Goal: Information Seeking & Learning: Check status

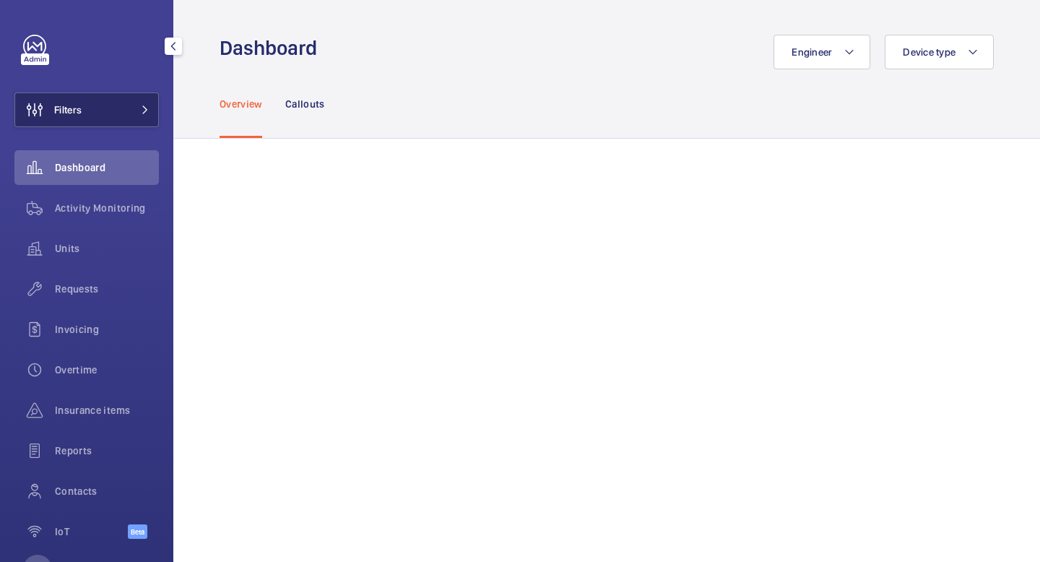
click at [134, 115] on button "Filters" at bounding box center [86, 109] width 144 height 35
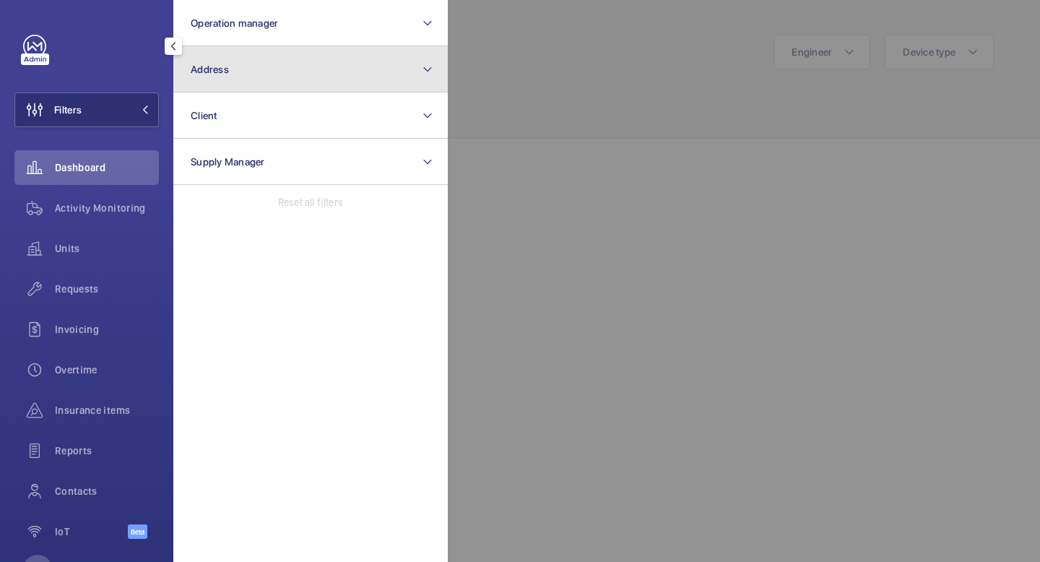
click at [263, 76] on button "Address" at bounding box center [310, 69] width 274 height 46
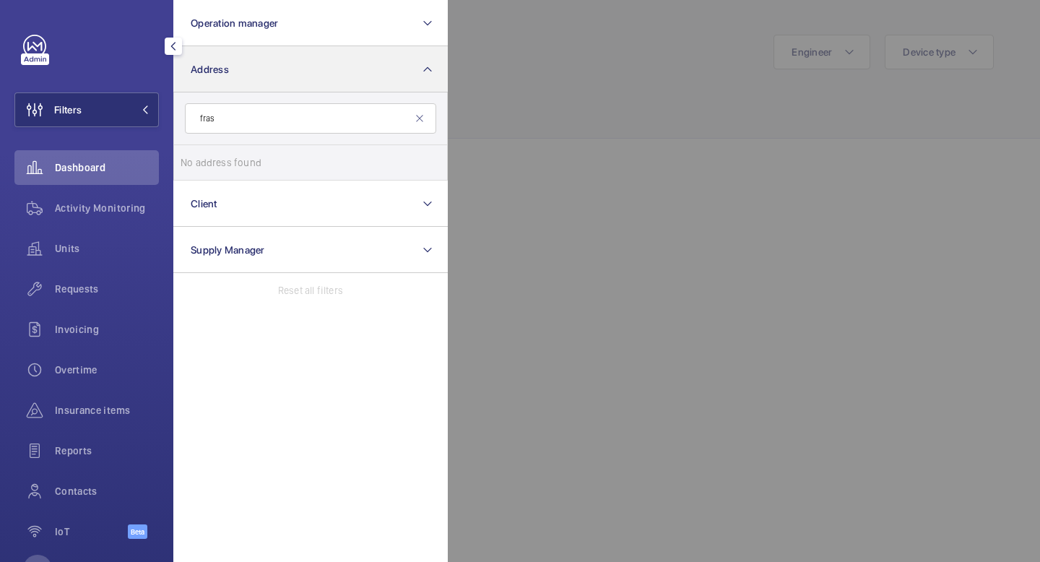
type input "fras"
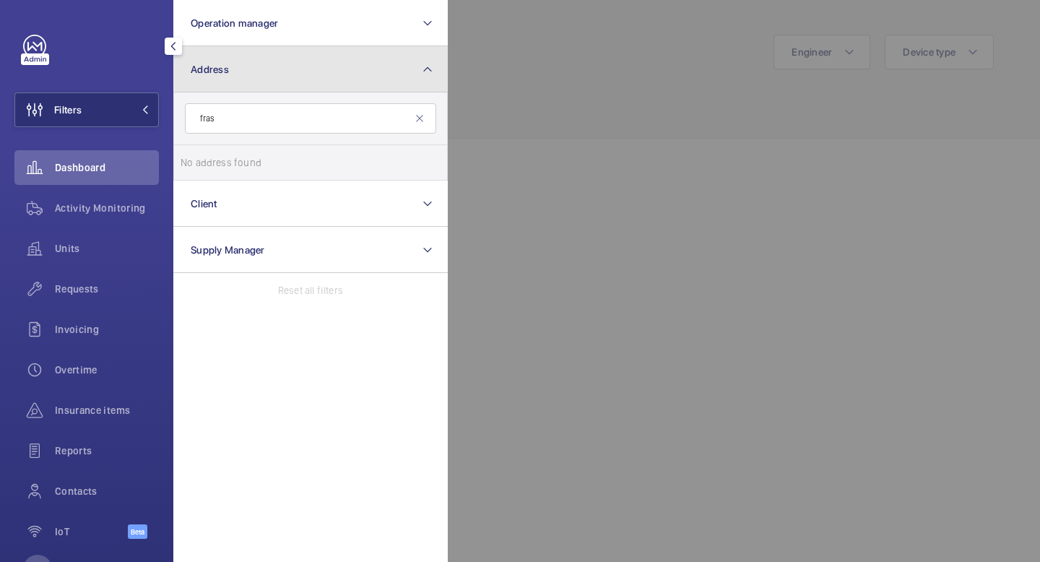
click at [305, 59] on button "Address" at bounding box center [310, 69] width 274 height 46
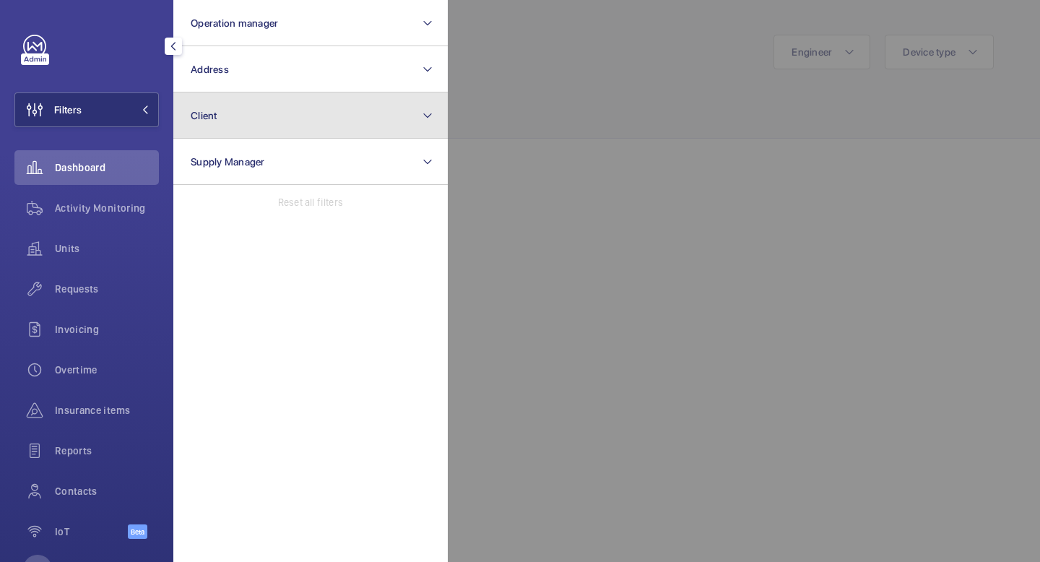
click at [261, 120] on button "Client" at bounding box center [310, 115] width 274 height 46
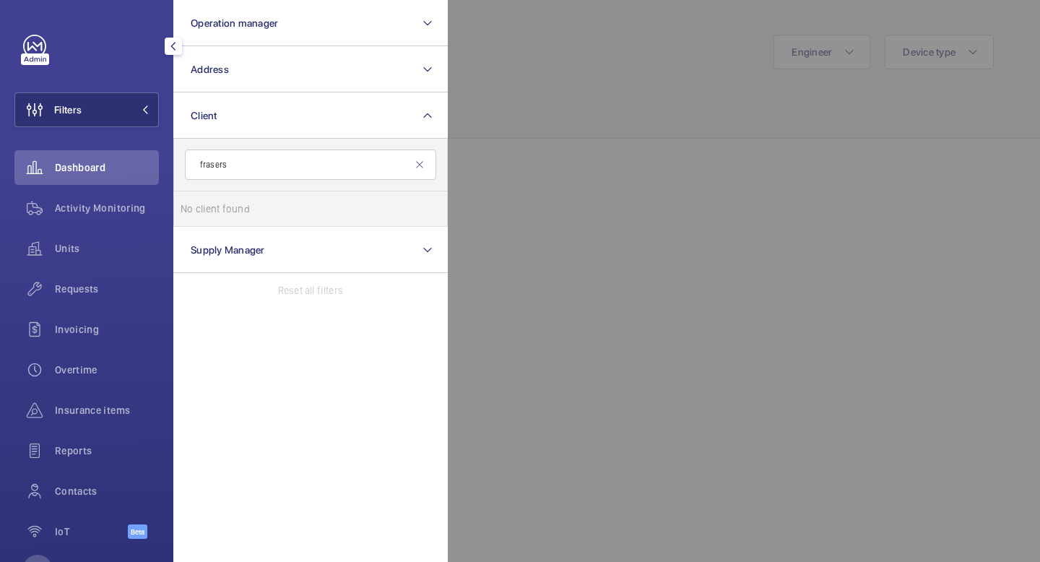
scroll to position [56, 0]
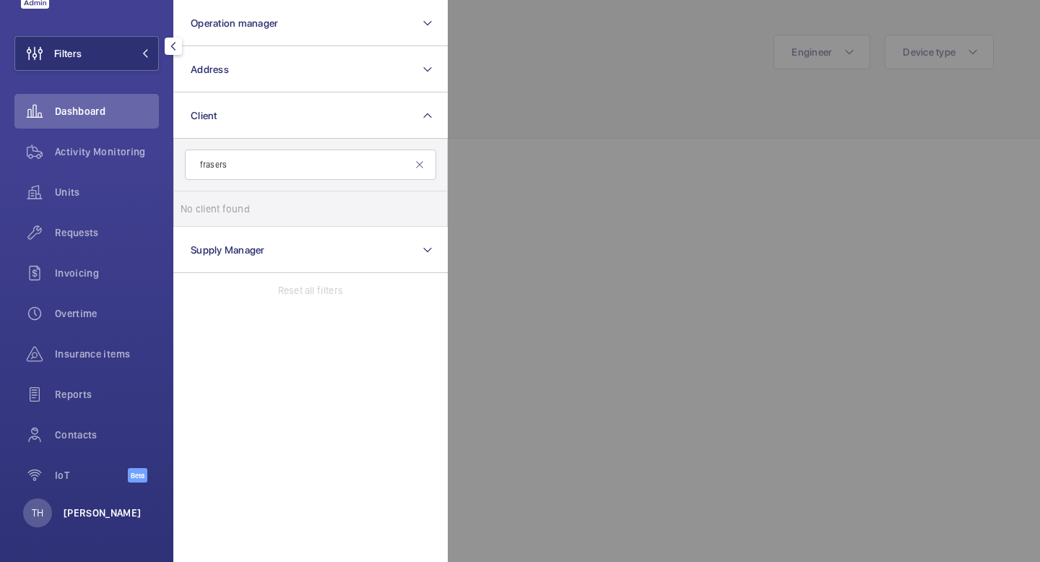
type input "frasers"
click at [76, 518] on p "[PERSON_NAME]" at bounding box center [103, 512] width 78 height 14
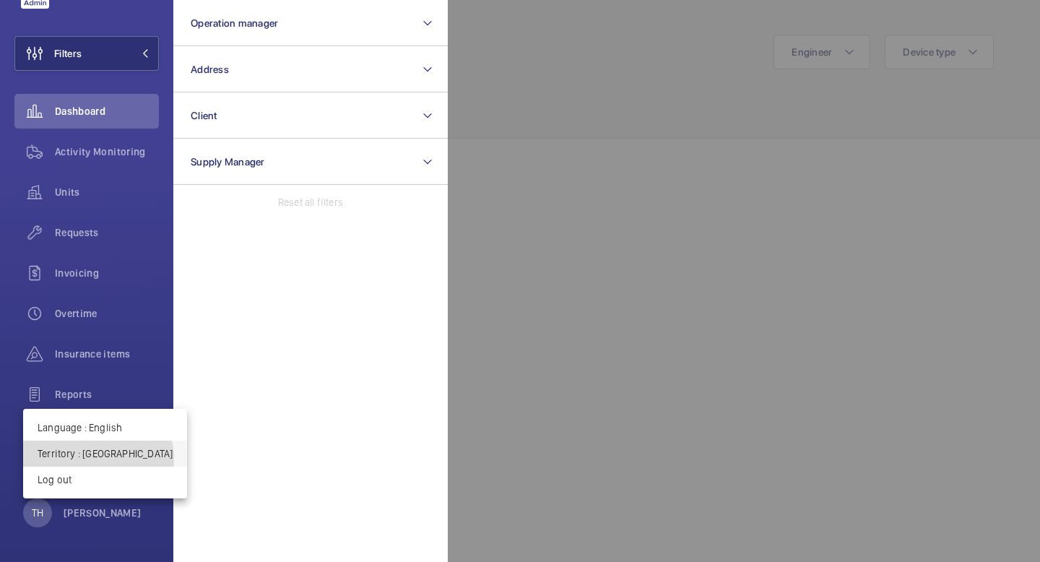
click at [97, 458] on p "Territory : Hong Kong" at bounding box center [105, 453] width 135 height 14
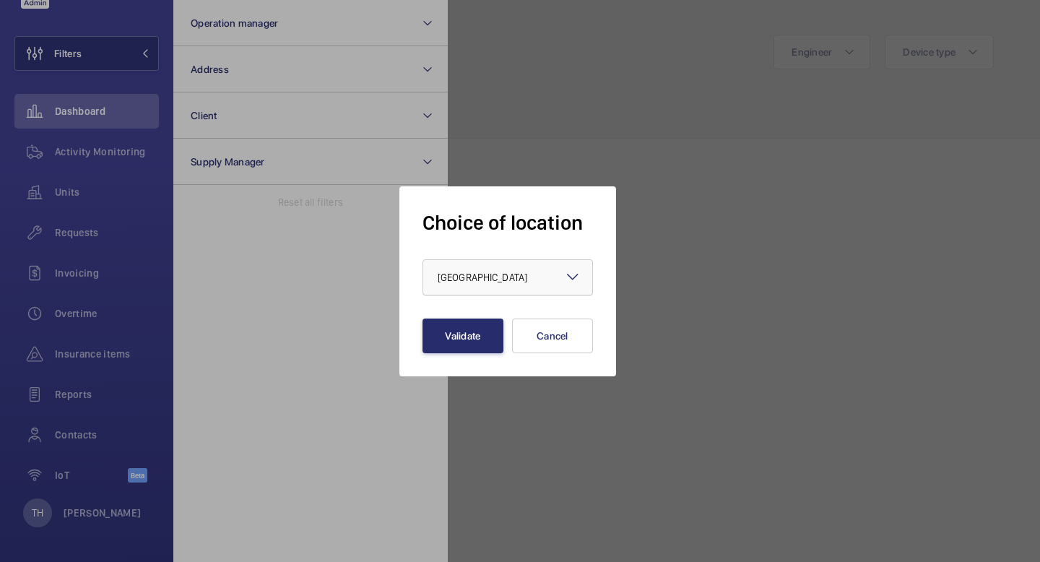
click at [557, 276] on div at bounding box center [507, 277] width 169 height 35
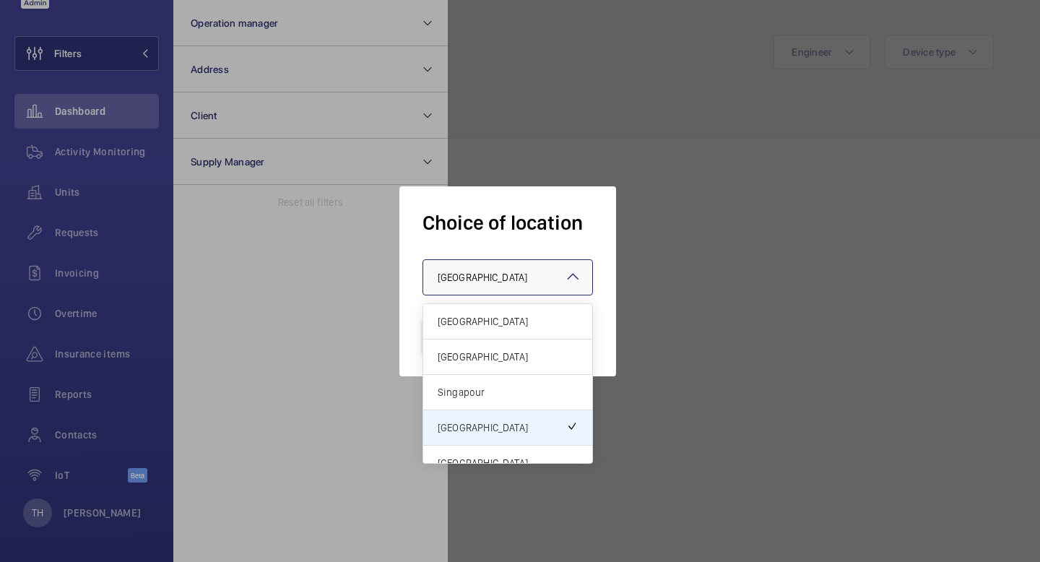
click at [503, 378] on div "Singapour" at bounding box center [507, 392] width 169 height 35
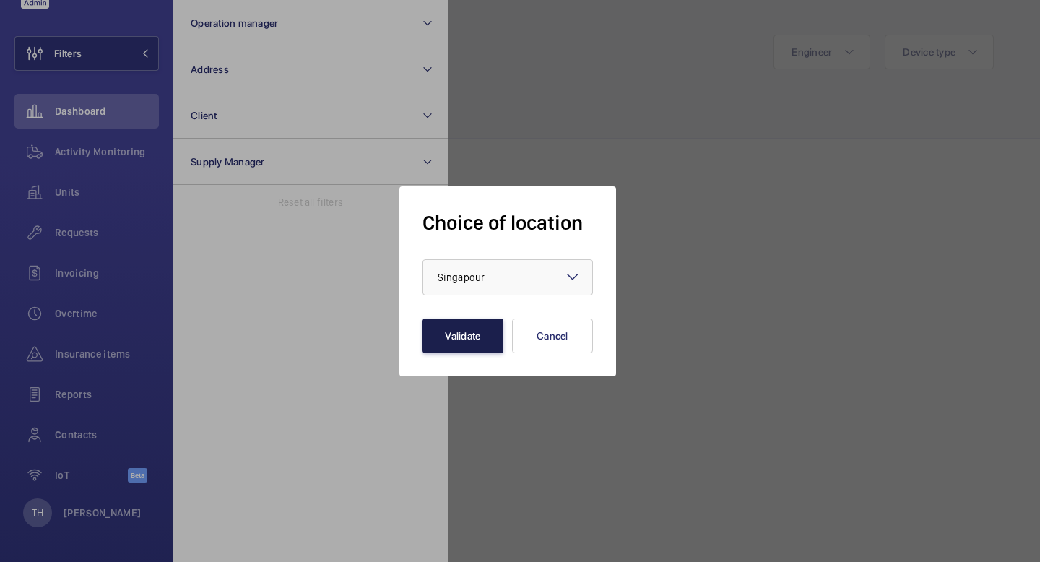
click at [465, 336] on button "Validate" at bounding box center [462, 335] width 81 height 35
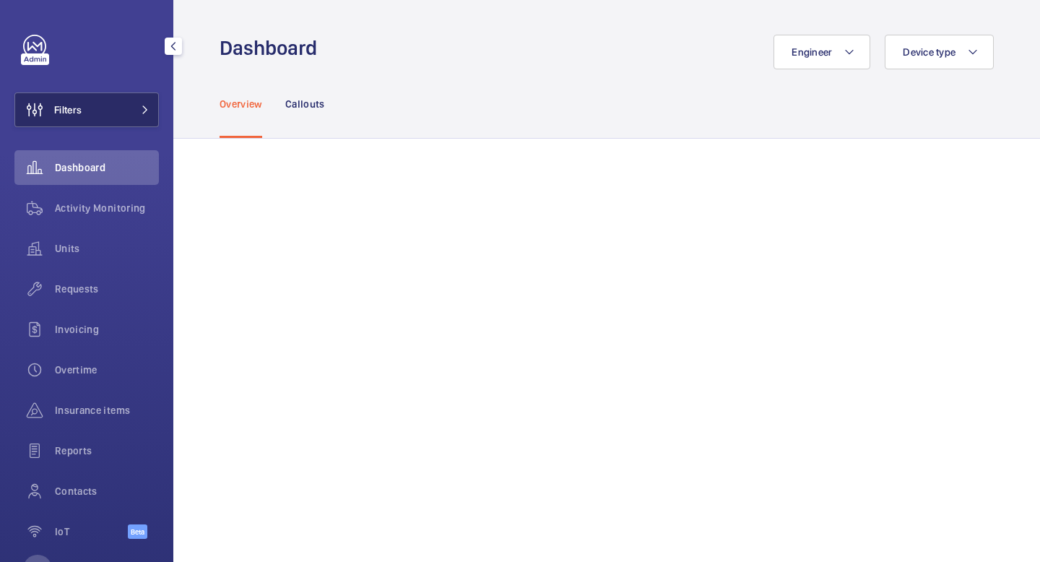
click at [136, 100] on button "Filters" at bounding box center [86, 109] width 144 height 35
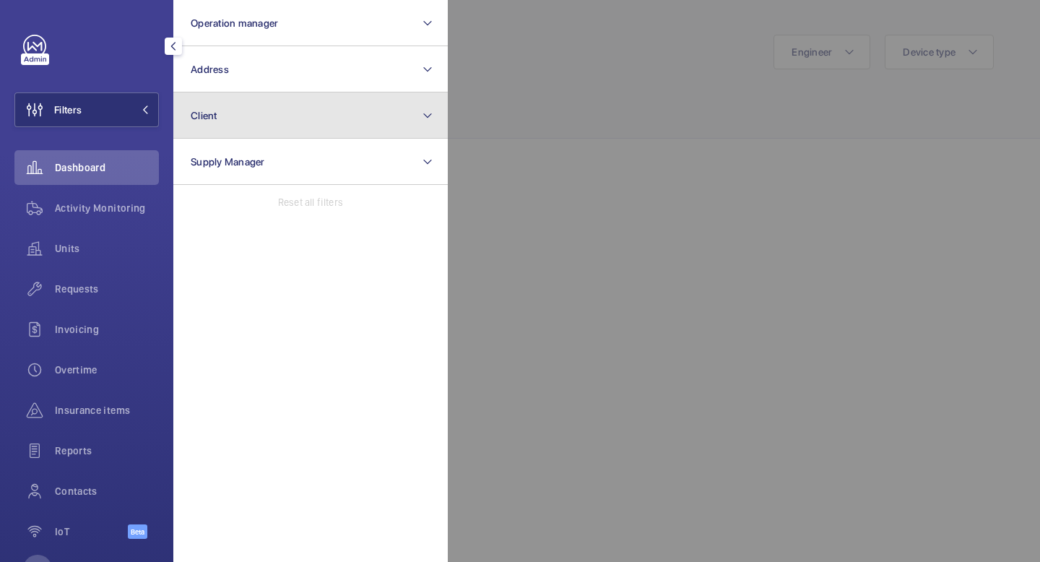
click at [258, 113] on button "Client" at bounding box center [310, 115] width 274 height 46
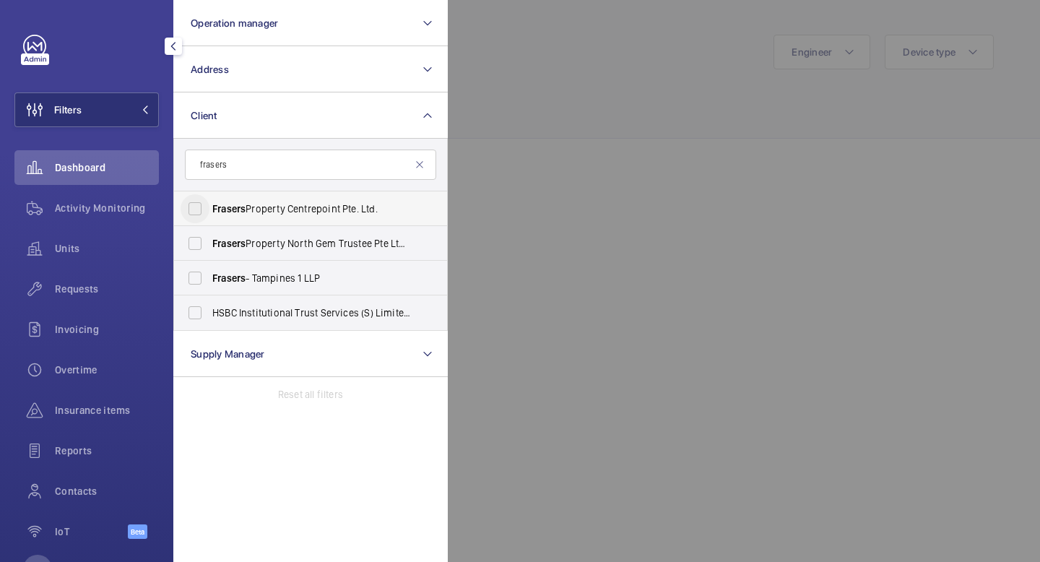
type input "frasers"
click at [197, 212] on input "Frasers Property Centrepoint Pte. Ltd." at bounding box center [195, 208] width 29 height 29
checkbox input "true"
click at [196, 239] on input "Frasers Property North Gem Trustee Pte Ltd (A Trustee Manager for Frasers Prope…" at bounding box center [195, 243] width 29 height 29
checkbox input "true"
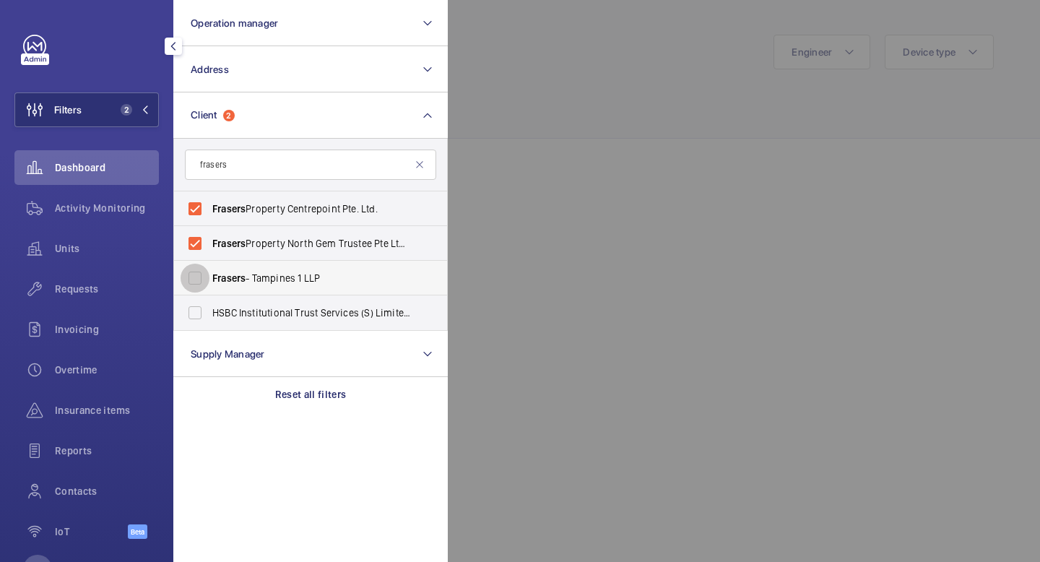
click at [193, 286] on input "Frasers - Tampines 1 LLP" at bounding box center [195, 278] width 29 height 29
checkbox input "true"
click at [556, 99] on div at bounding box center [968, 281] width 1040 height 562
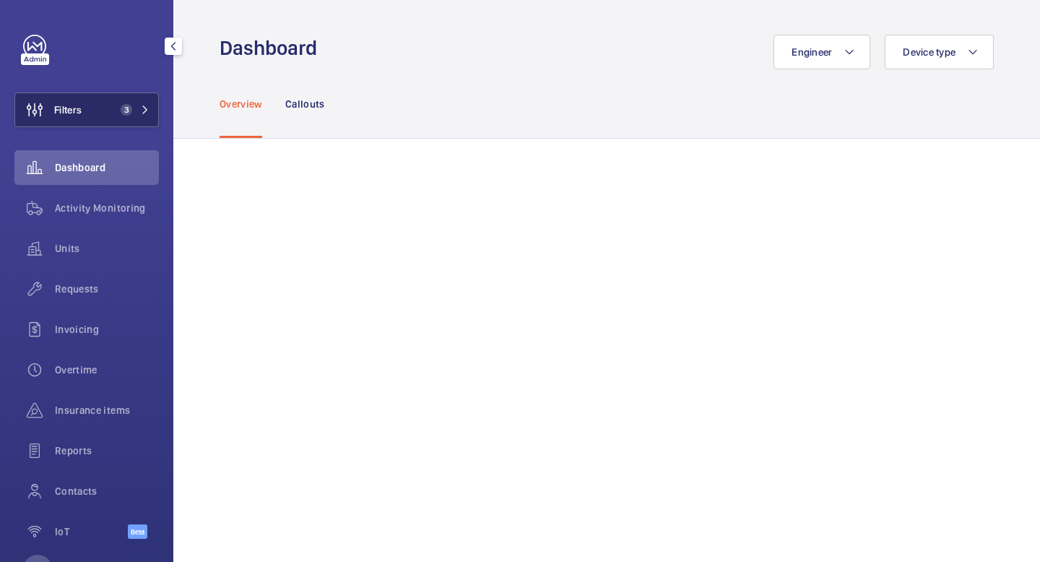
click at [145, 113] on mat-icon at bounding box center [145, 109] width 9 height 9
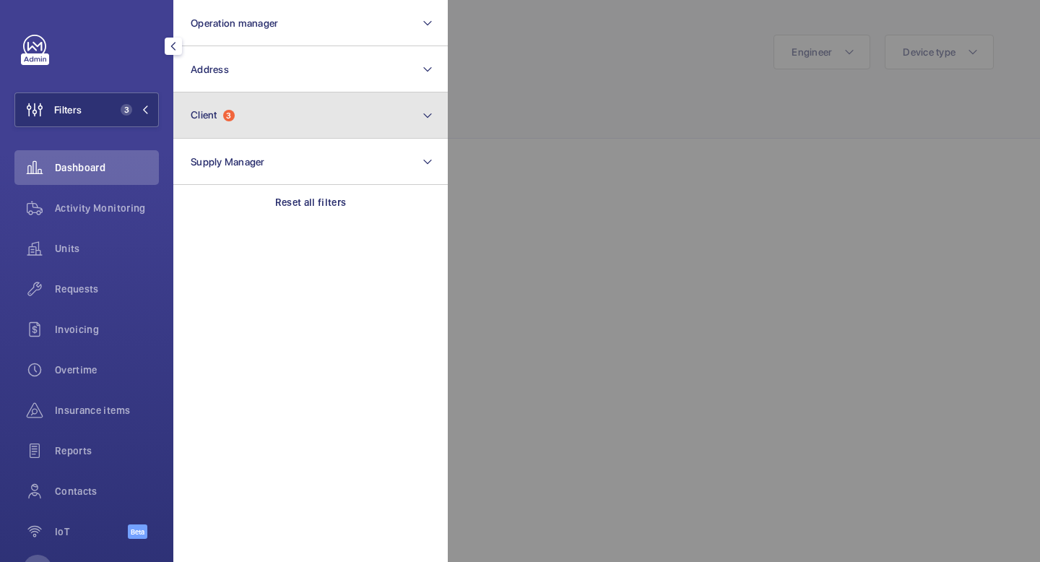
click at [274, 121] on button "Client 3" at bounding box center [310, 115] width 274 height 46
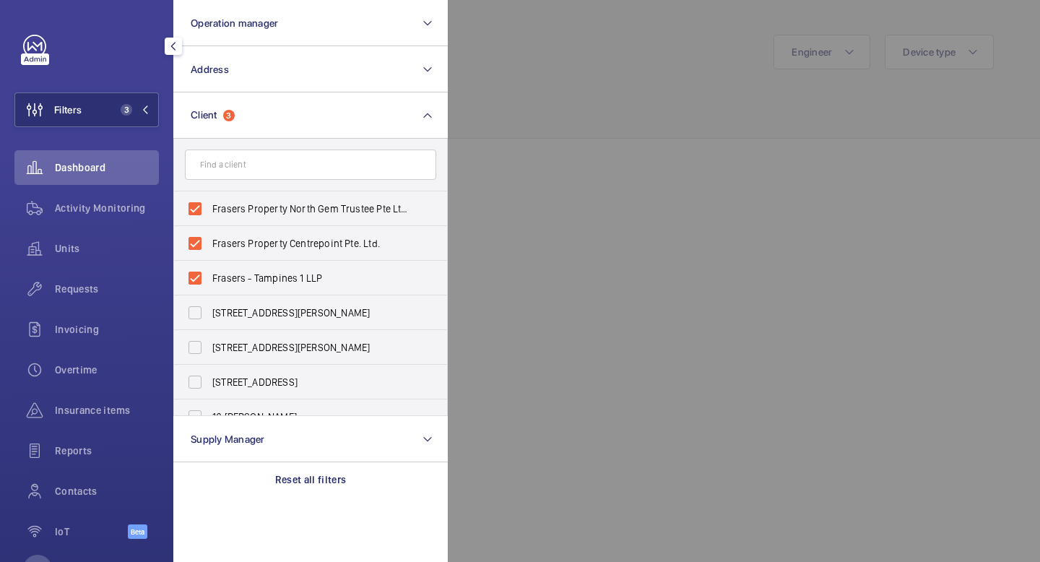
click at [566, 105] on div at bounding box center [968, 281] width 1040 height 562
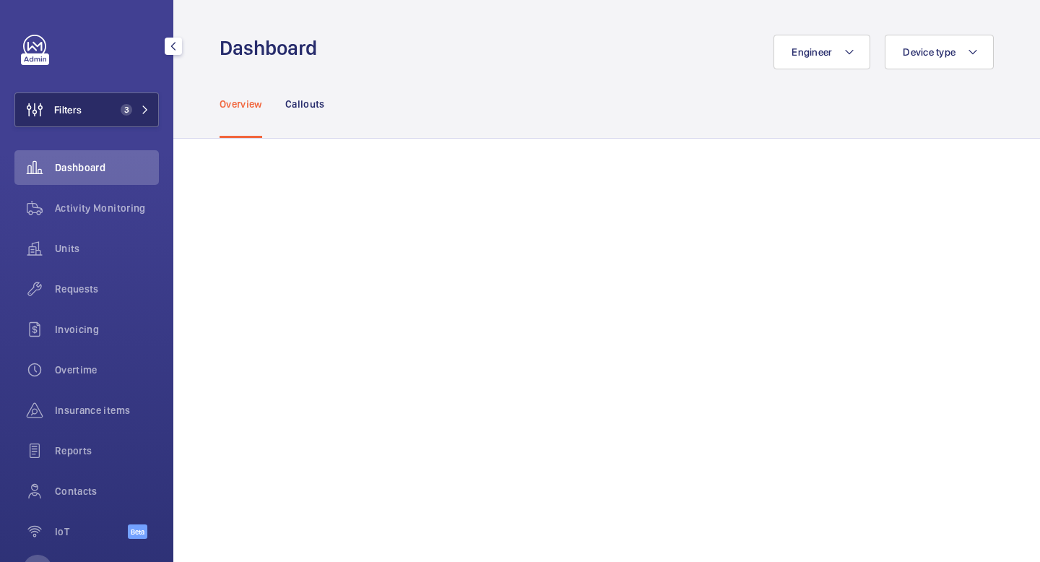
click at [152, 116] on button "Filters 3" at bounding box center [86, 109] width 144 height 35
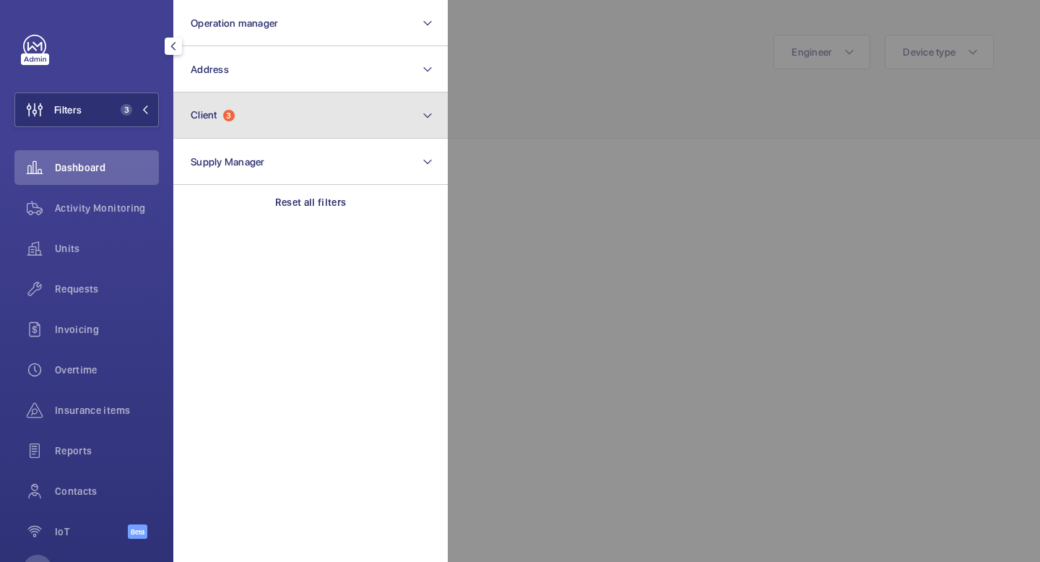
click at [258, 116] on button "Client 3" at bounding box center [310, 115] width 274 height 46
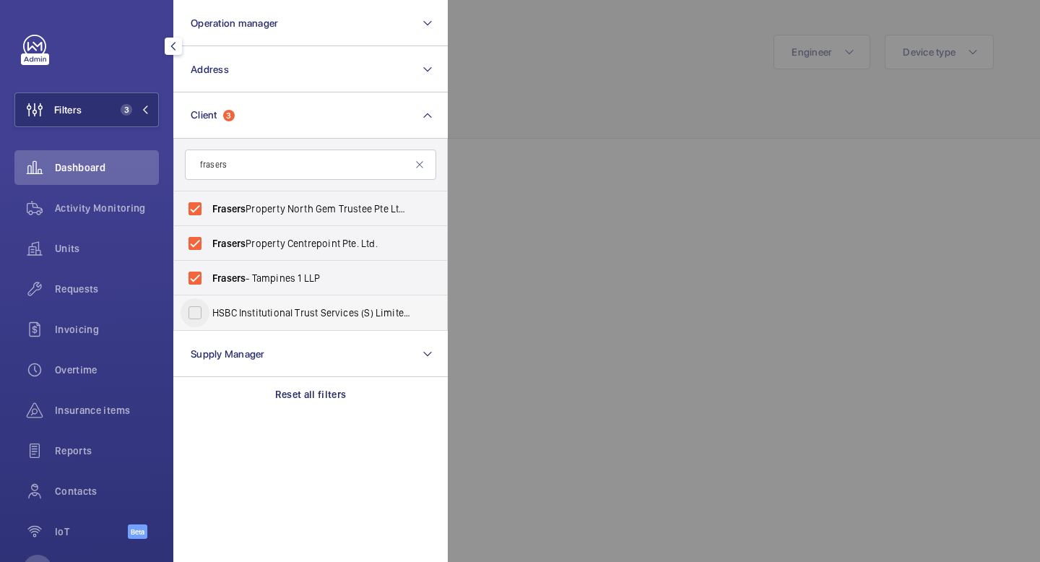
type input "frasers"
click at [199, 312] on input "HSBC Institutional Trust Services (S) Limited As Trustee Of Frasers Centrepoint…" at bounding box center [195, 312] width 29 height 29
checkbox input "true"
click at [624, 99] on div at bounding box center [968, 281] width 1040 height 562
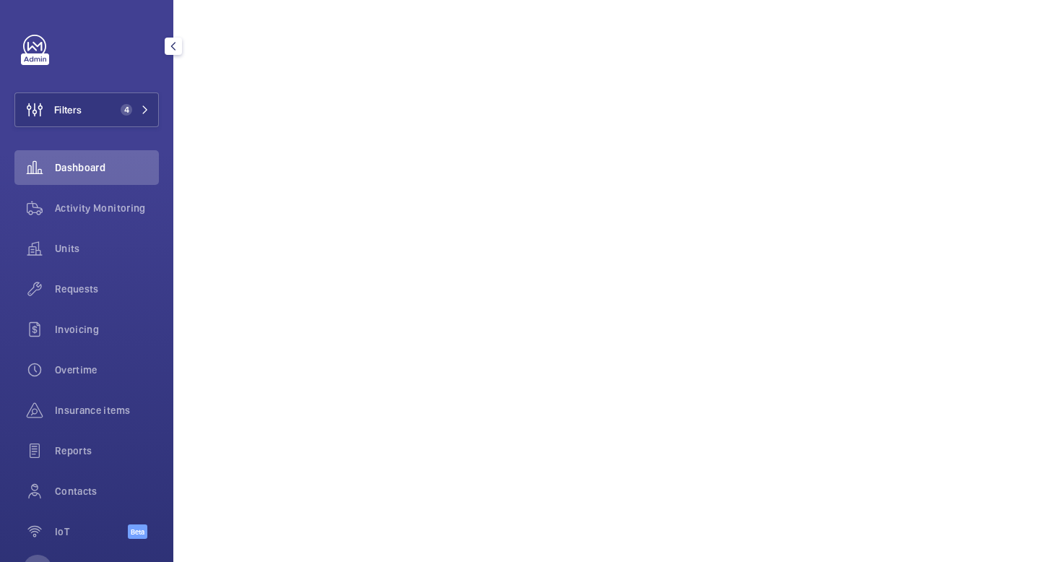
scroll to position [1175, 0]
click at [89, 211] on span "Activity Monitoring" at bounding box center [107, 208] width 104 height 14
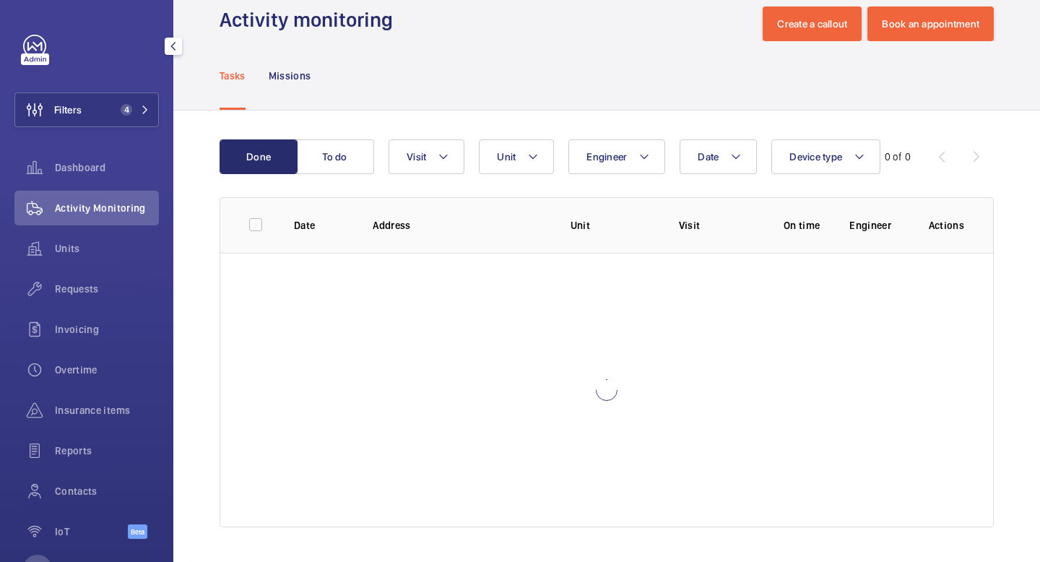
scroll to position [28, 0]
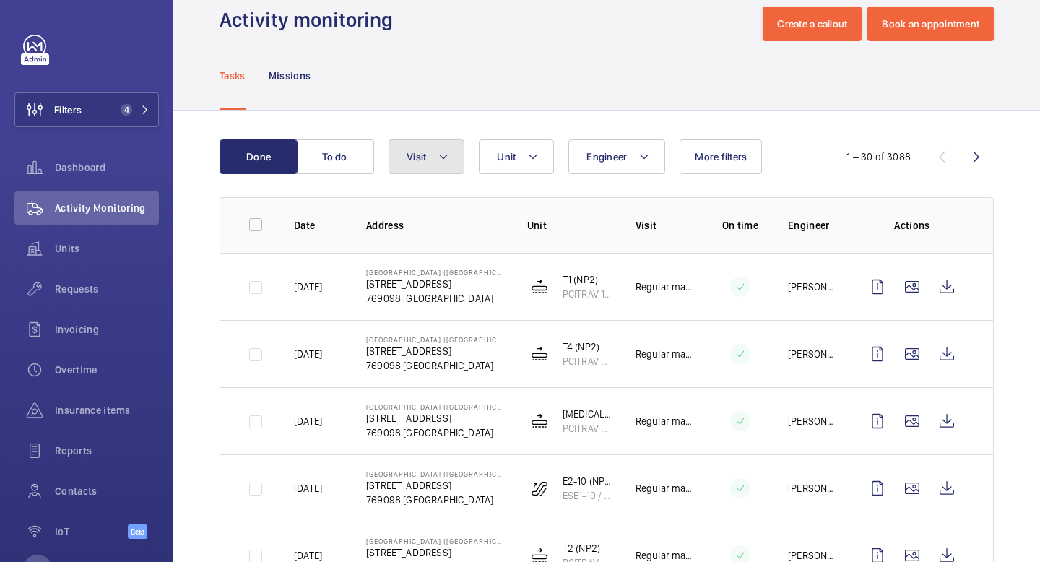
click at [448, 165] on button "Visit" at bounding box center [426, 156] width 76 height 35
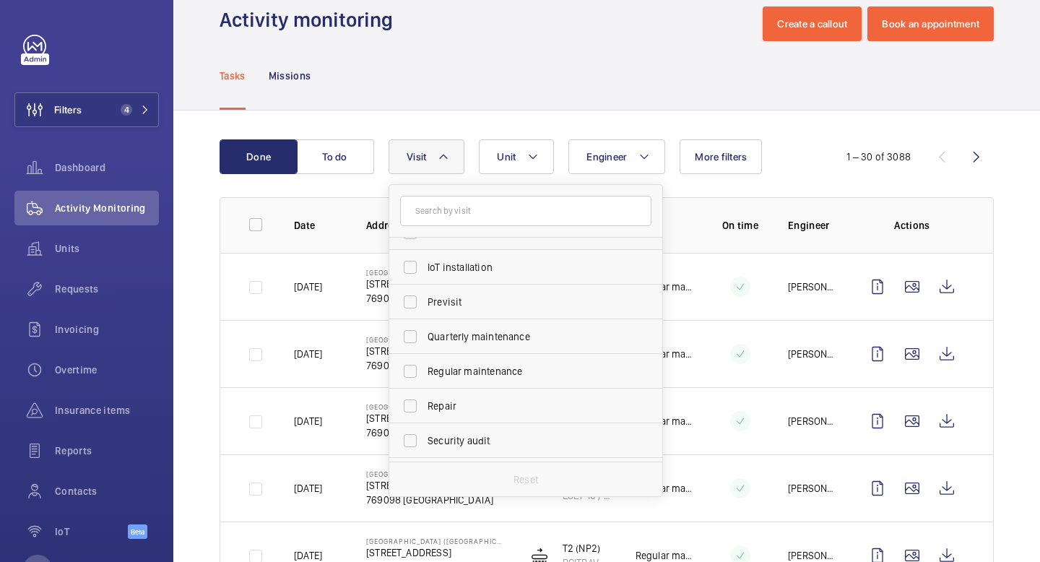
scroll to position [168, 0]
click at [445, 375] on label "Regular maintenance" at bounding box center [514, 364] width 251 height 35
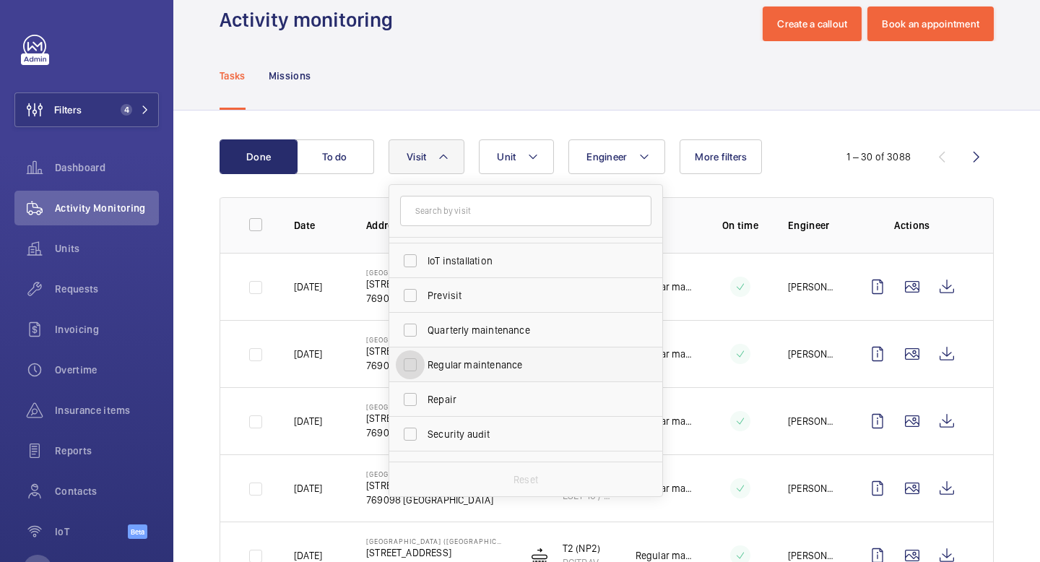
click at [425, 375] on input "Regular maintenance" at bounding box center [410, 364] width 29 height 29
checkbox input "true"
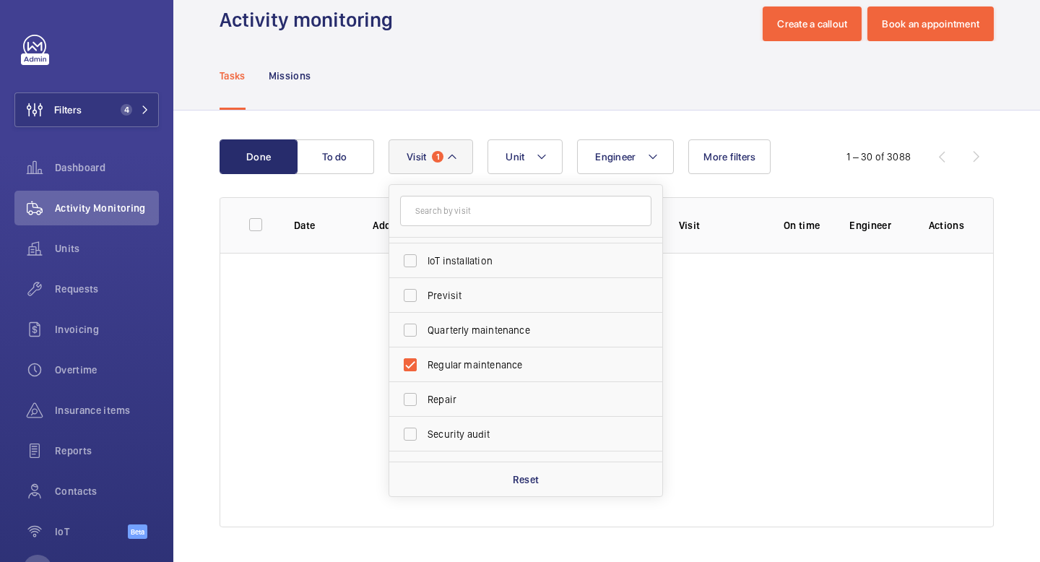
click at [213, 308] on div "Done To do Engineer Unit Visit 1 Annual maintenance Breakdown Client appointmen…" at bounding box center [606, 335] width 866 height 451
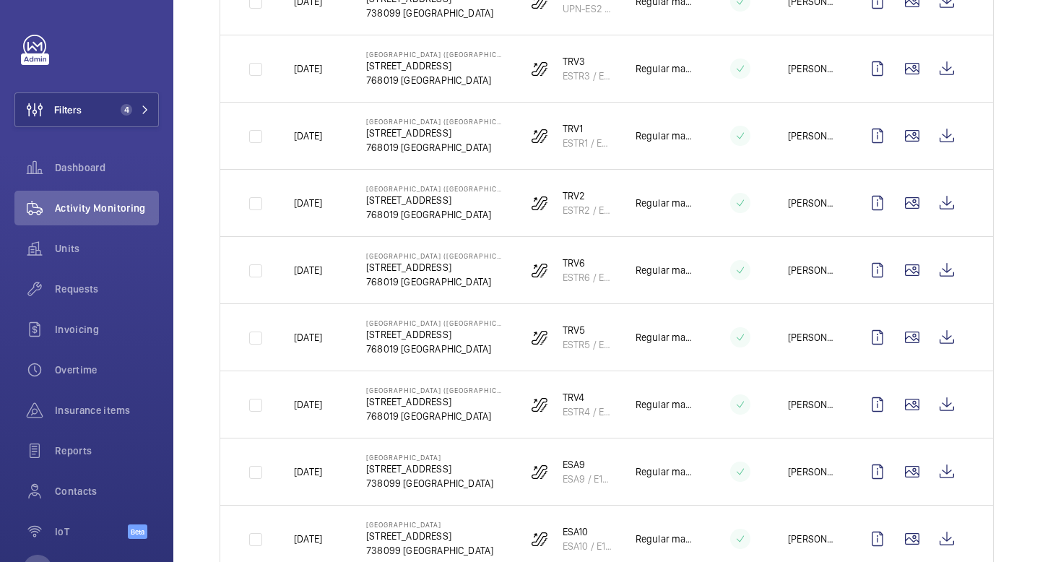
scroll to position [1769, 0]
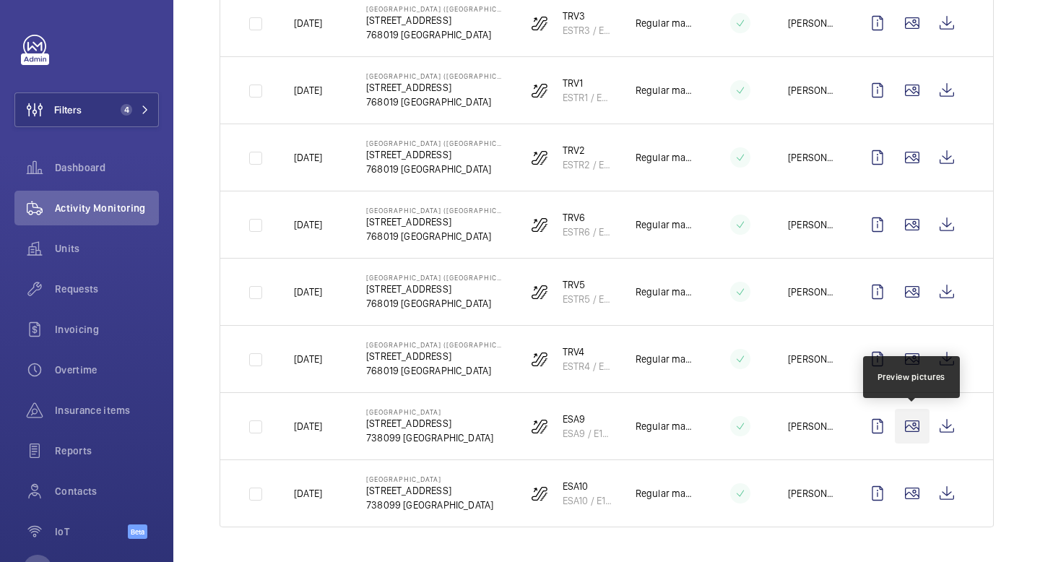
click at [911, 425] on wm-front-icon-button at bounding box center [912, 426] width 35 height 35
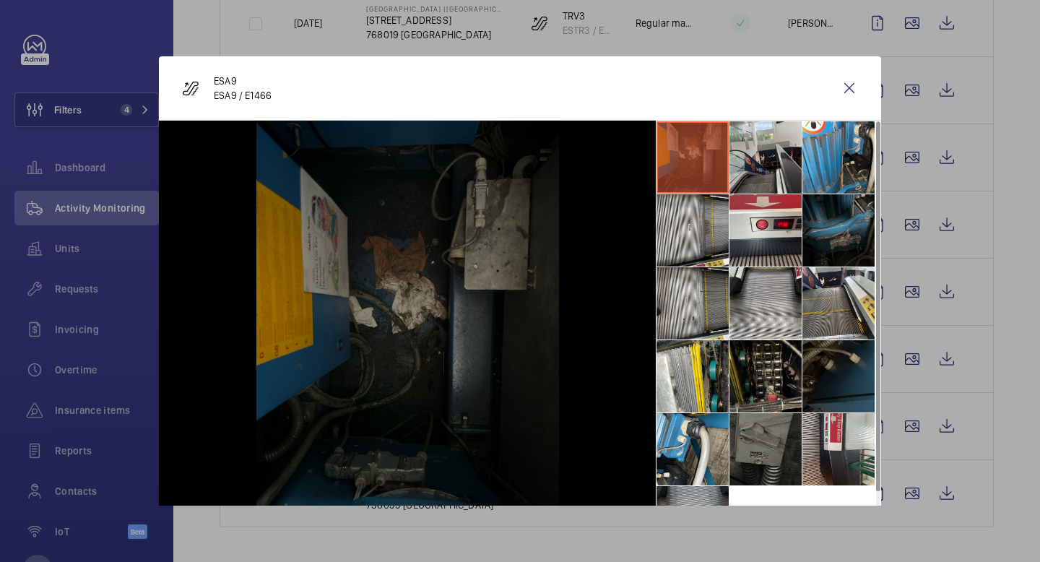
click at [911, 359] on div at bounding box center [520, 281] width 1040 height 562
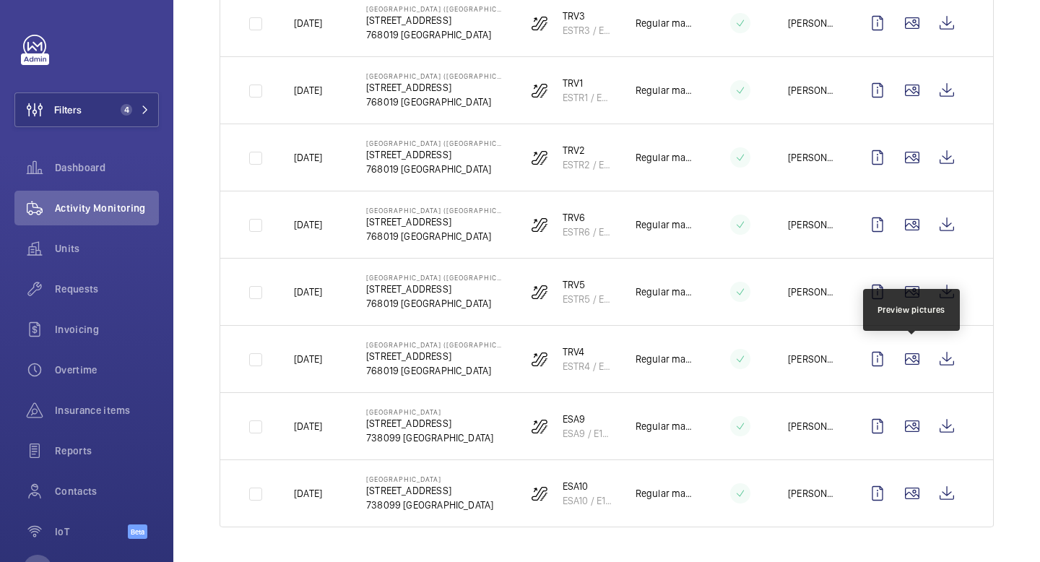
click at [911, 359] on wm-front-icon-button at bounding box center [912, 359] width 35 height 35
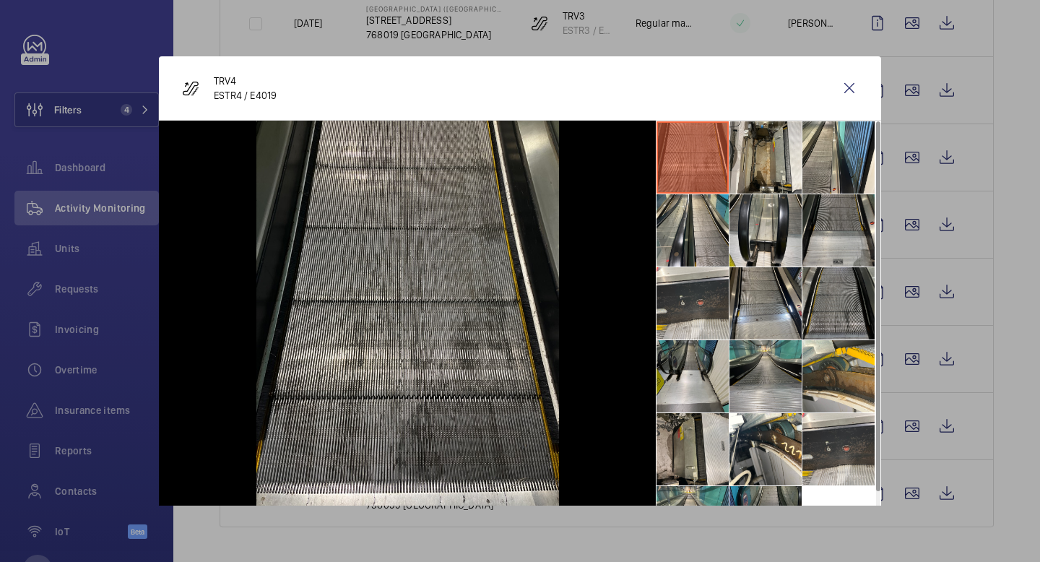
click at [905, 292] on div at bounding box center [520, 281] width 1040 height 562
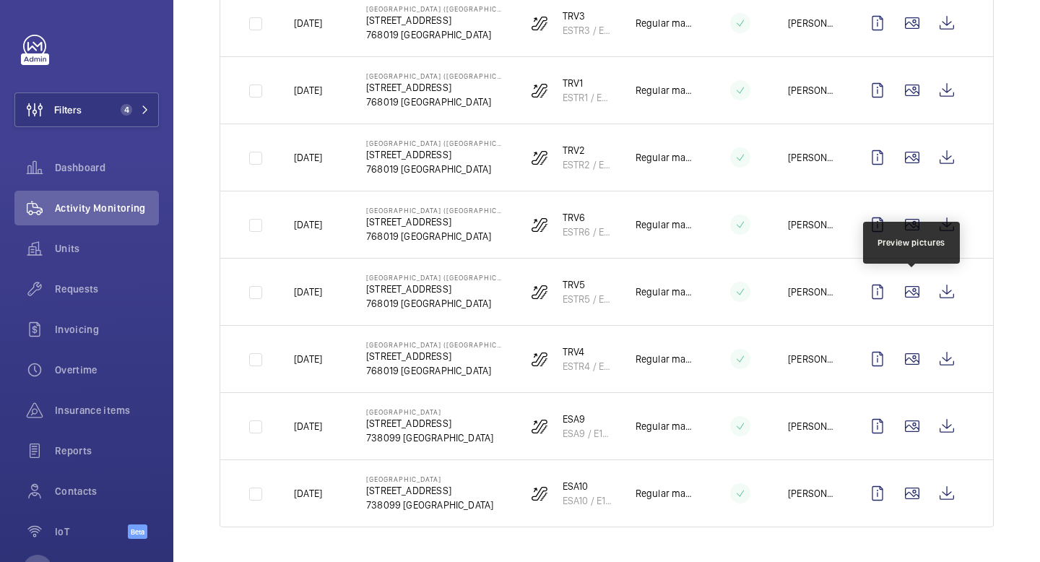
click at [905, 292] on wm-front-icon-button at bounding box center [912, 291] width 35 height 35
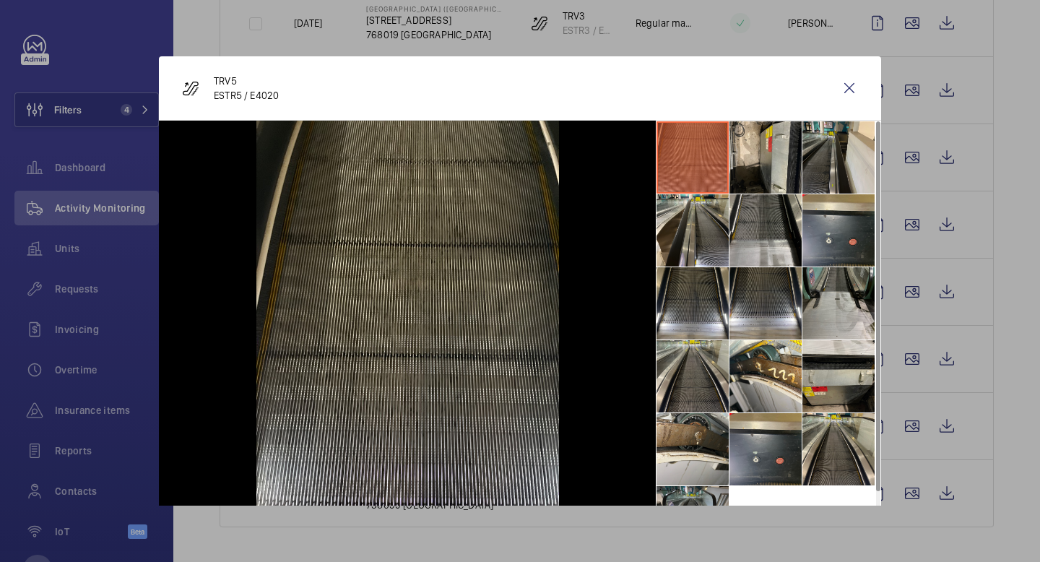
click at [908, 217] on div at bounding box center [520, 281] width 1040 height 562
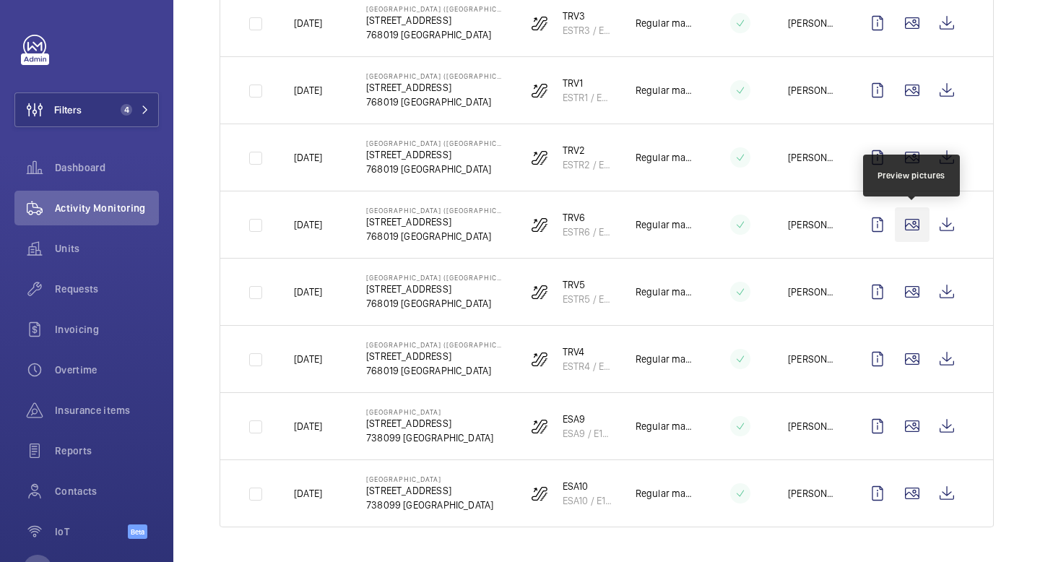
click at [908, 217] on wm-front-icon-button at bounding box center [912, 224] width 35 height 35
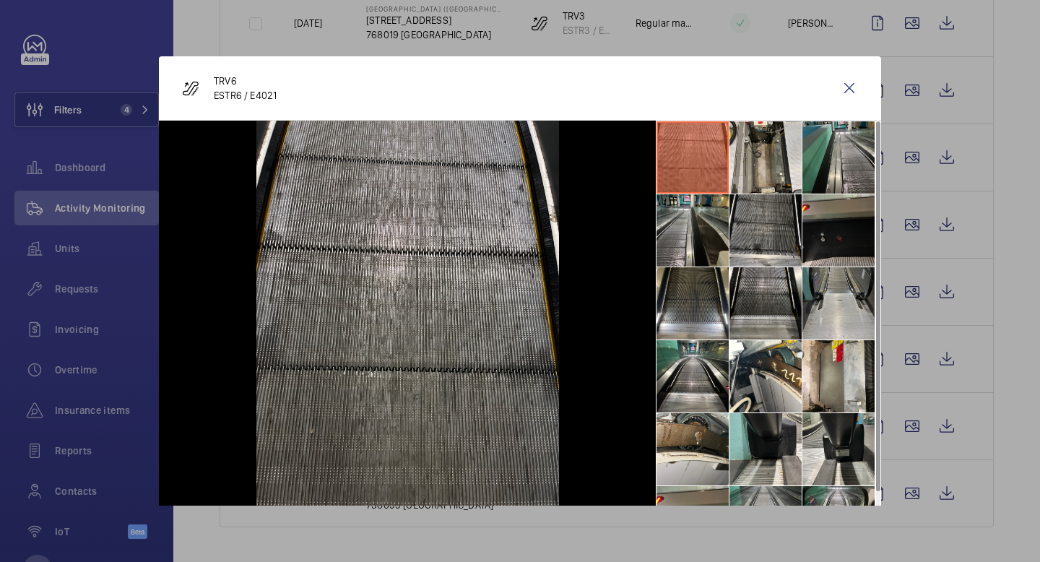
click at [916, 292] on div at bounding box center [520, 281] width 1040 height 562
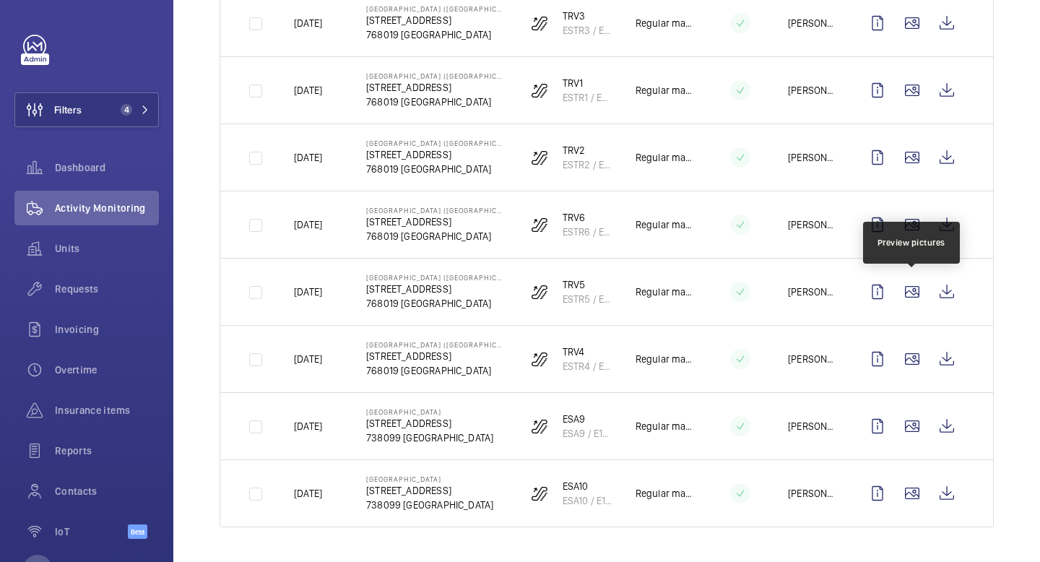
click at [916, 292] on wm-front-icon-button at bounding box center [912, 291] width 35 height 35
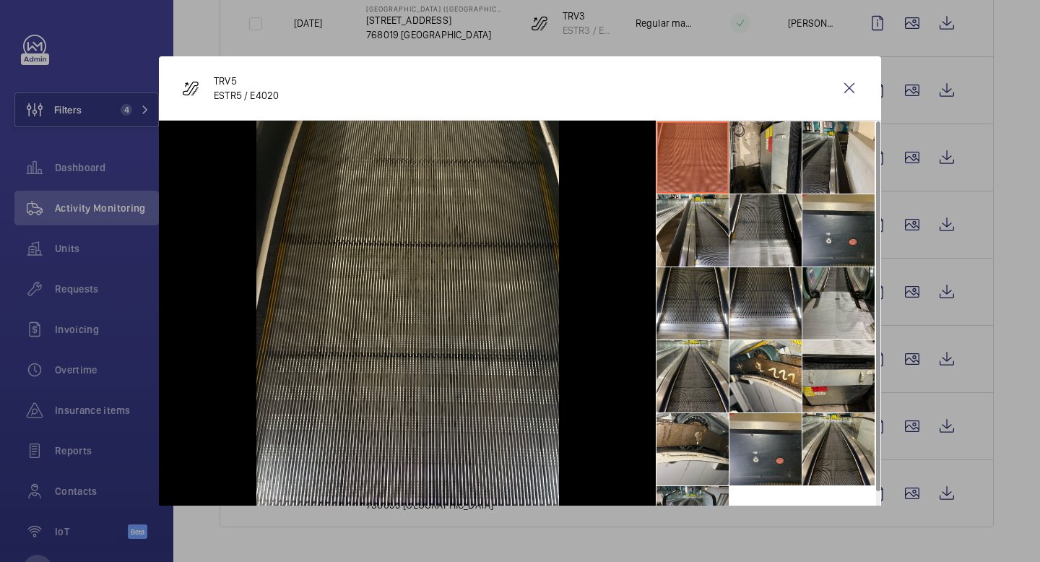
click at [913, 219] on div at bounding box center [520, 281] width 1040 height 562
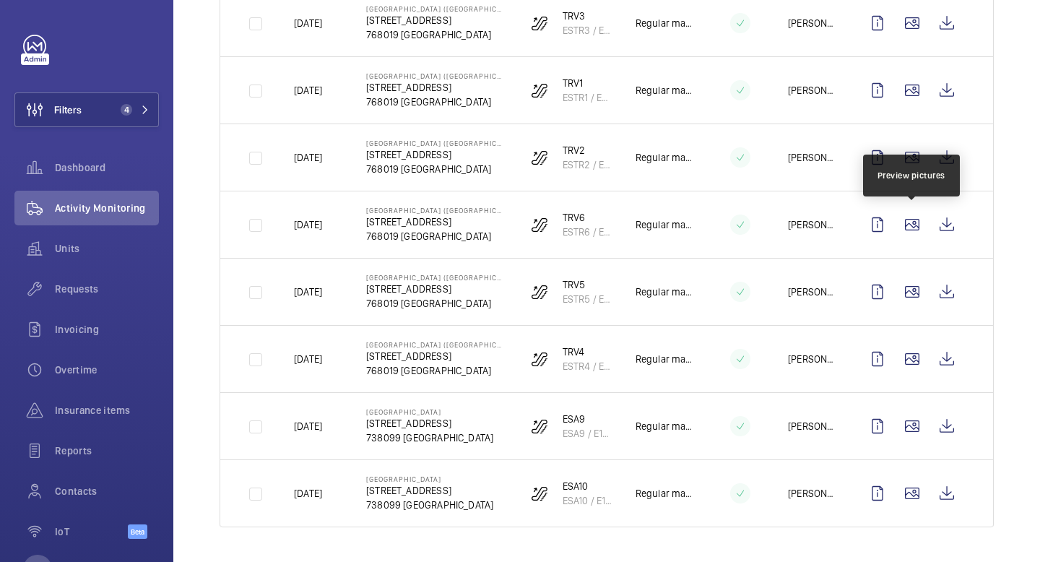
click at [913, 219] on wm-front-icon-button at bounding box center [912, 224] width 35 height 35
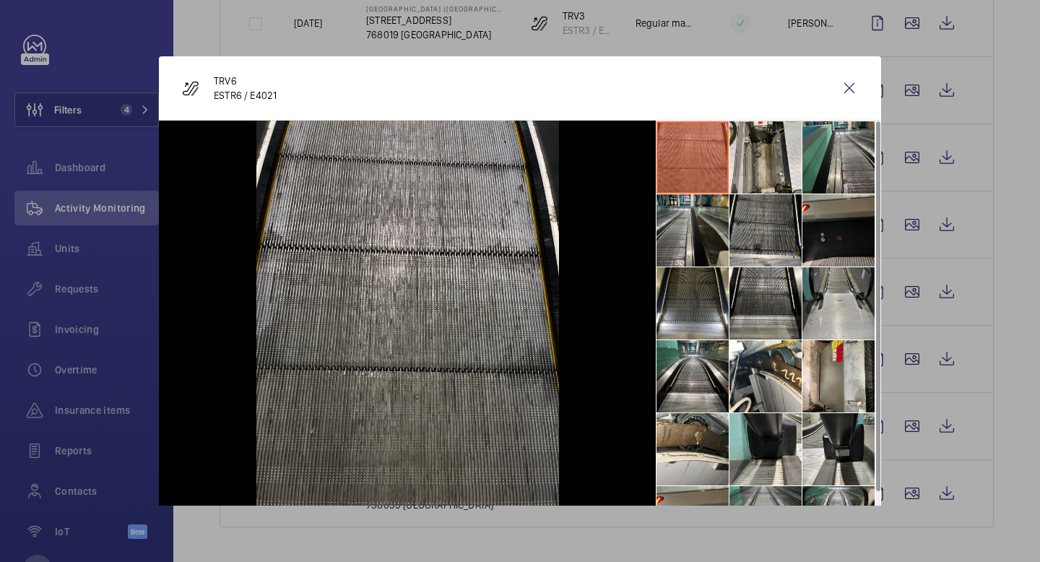
click at [913, 289] on div at bounding box center [520, 281] width 1040 height 562
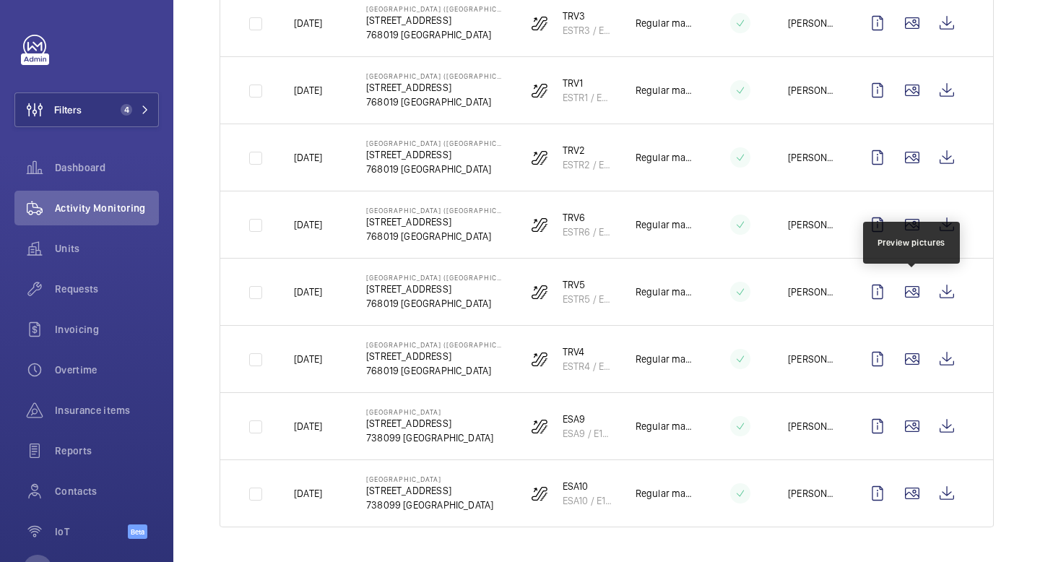
click at [913, 289] on wm-front-icon-button at bounding box center [912, 291] width 35 height 35
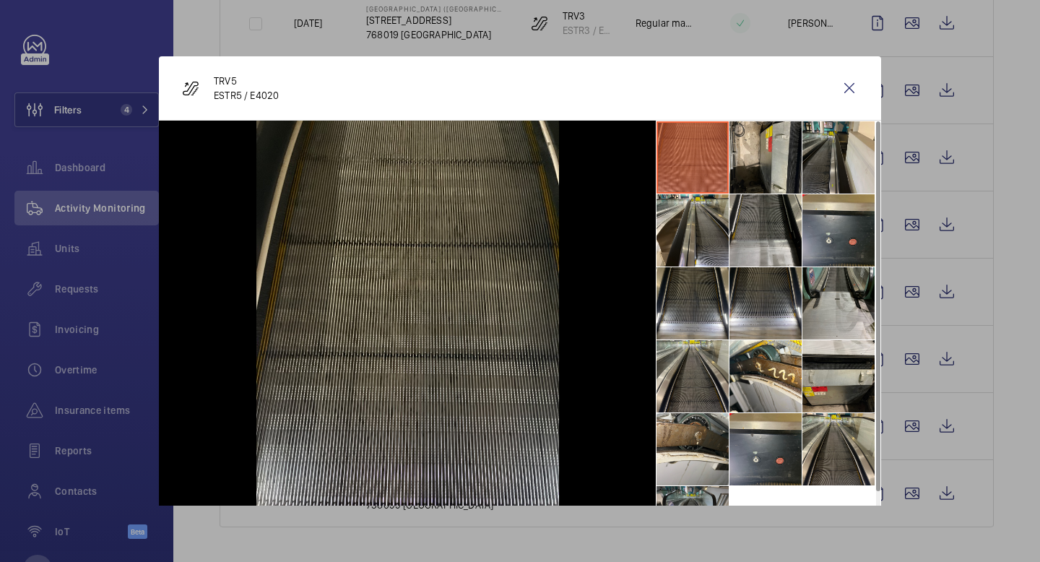
click at [909, 155] on div at bounding box center [520, 281] width 1040 height 562
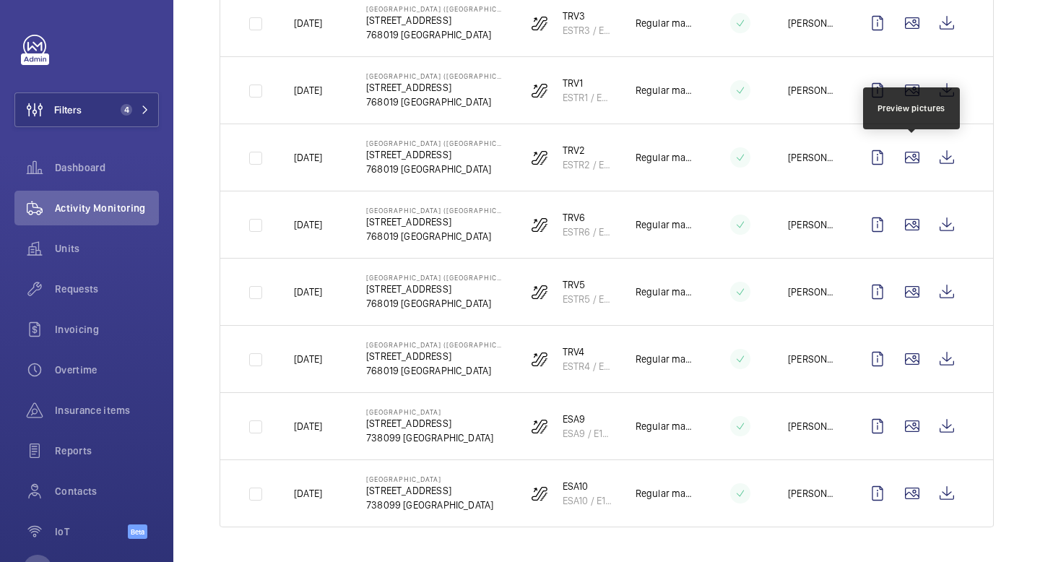
click at [909, 155] on wm-front-icon-button at bounding box center [912, 157] width 35 height 35
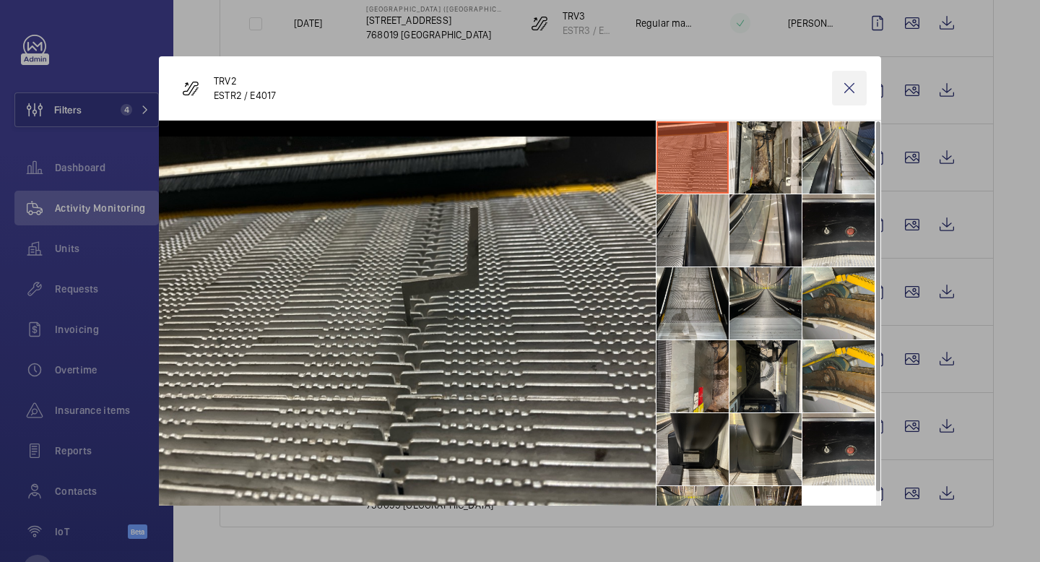
click at [855, 95] on wm-front-icon-button at bounding box center [849, 88] width 35 height 35
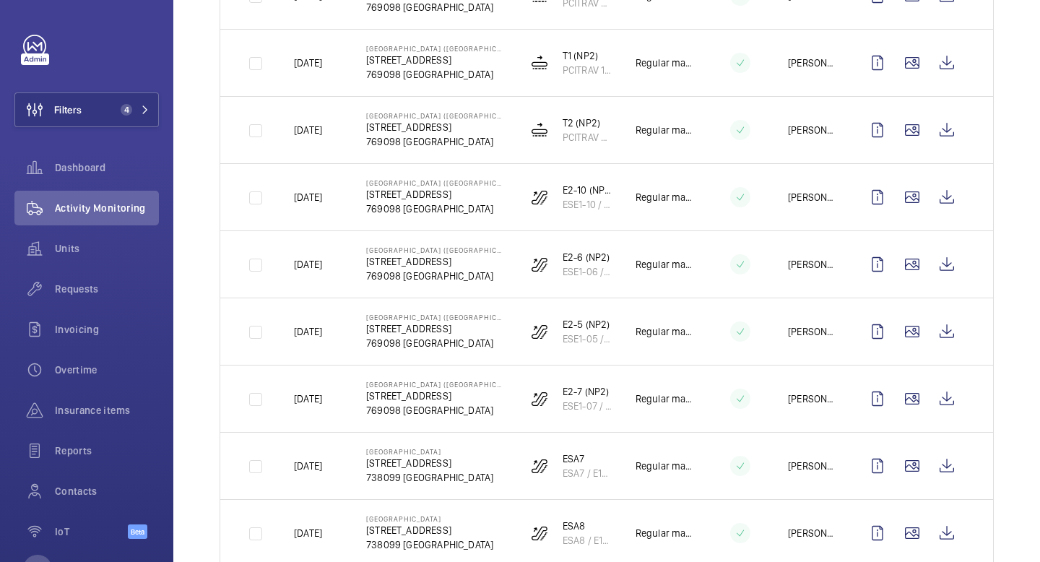
scroll to position [384, 0]
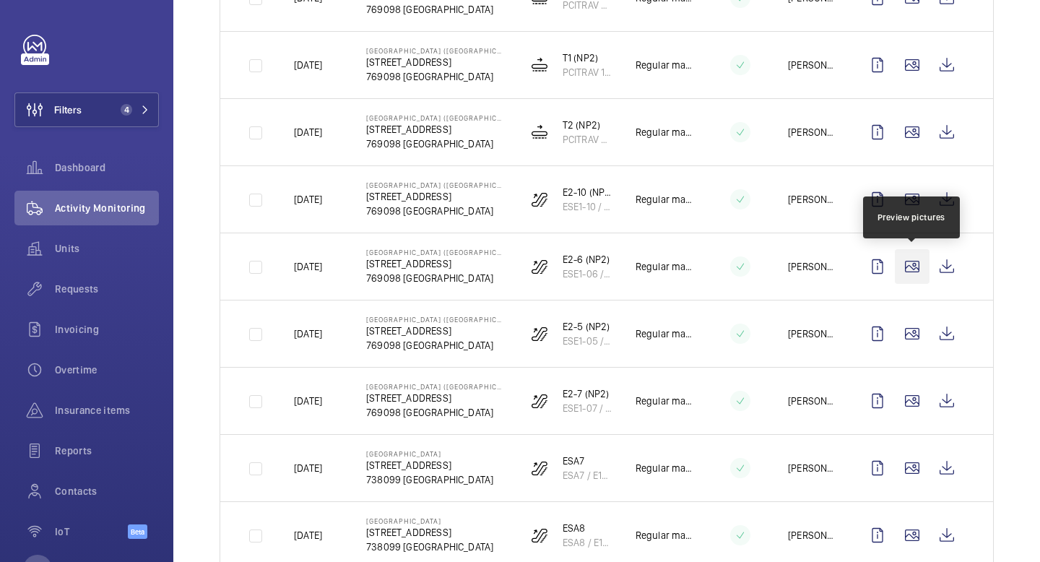
click at [913, 273] on wm-front-icon-button at bounding box center [912, 266] width 35 height 35
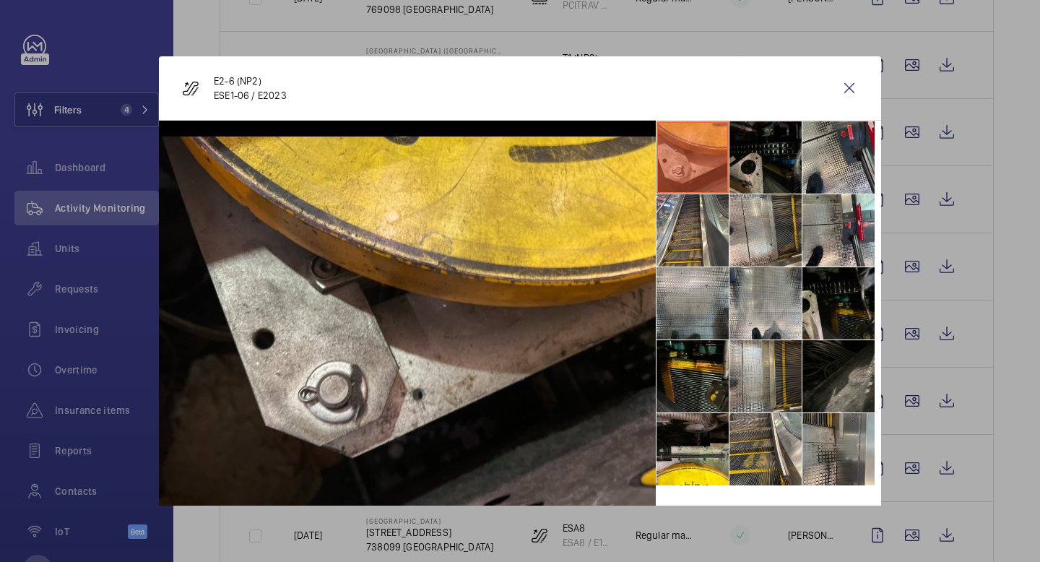
scroll to position [19, 0]
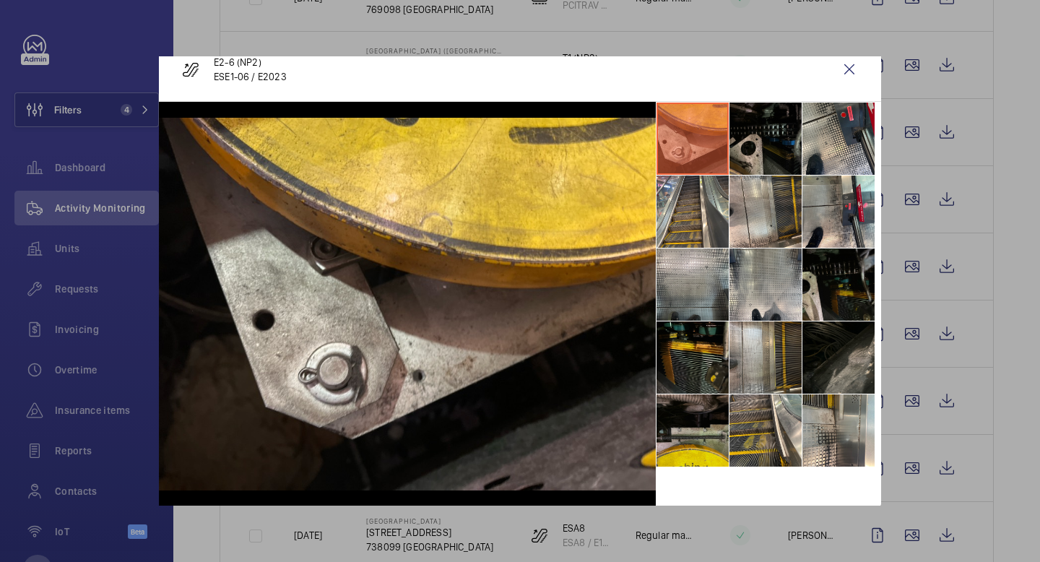
click at [682, 407] on li at bounding box center [692, 430] width 72 height 72
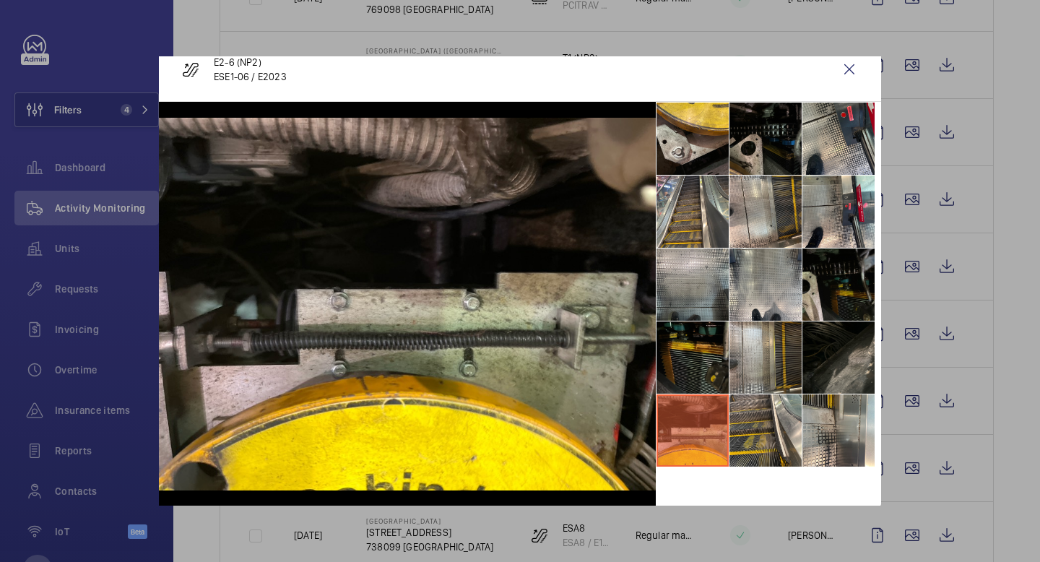
click at [706, 346] on li at bounding box center [692, 357] width 72 height 72
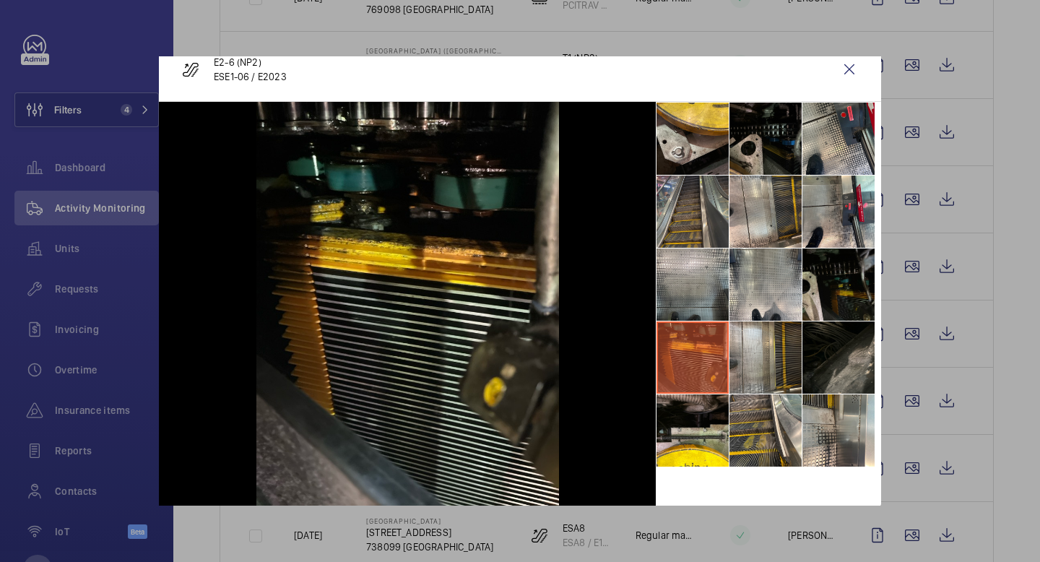
click at [708, 205] on li at bounding box center [692, 211] width 72 height 72
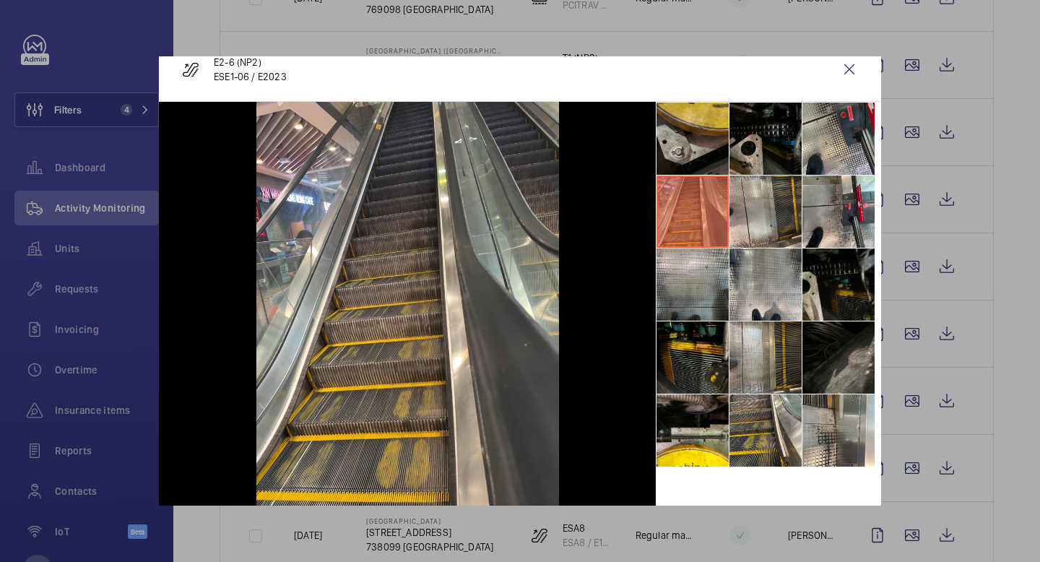
click at [696, 144] on li at bounding box center [692, 139] width 72 height 72
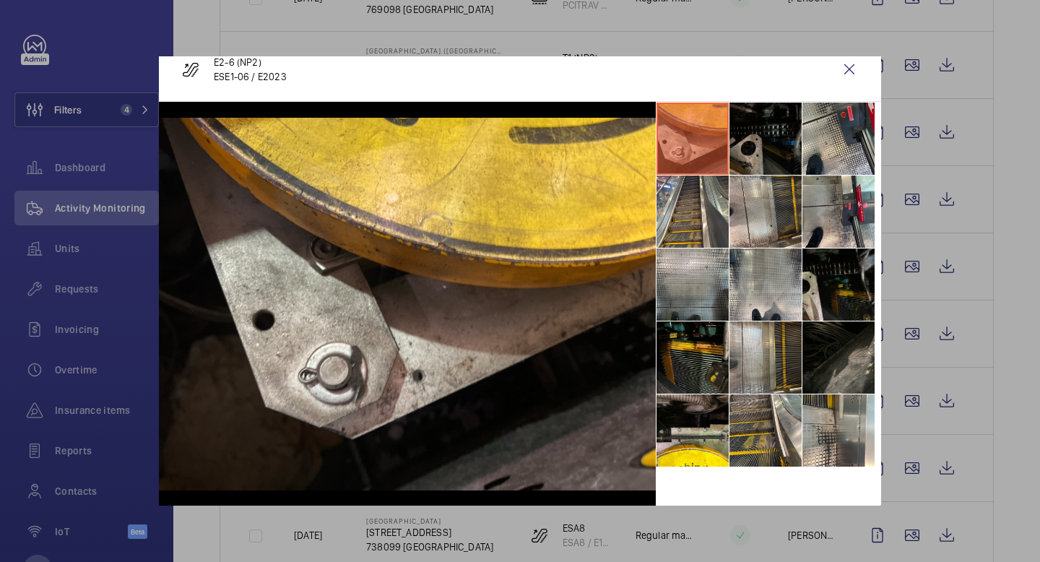
click at [752, 156] on li at bounding box center [765, 139] width 72 height 72
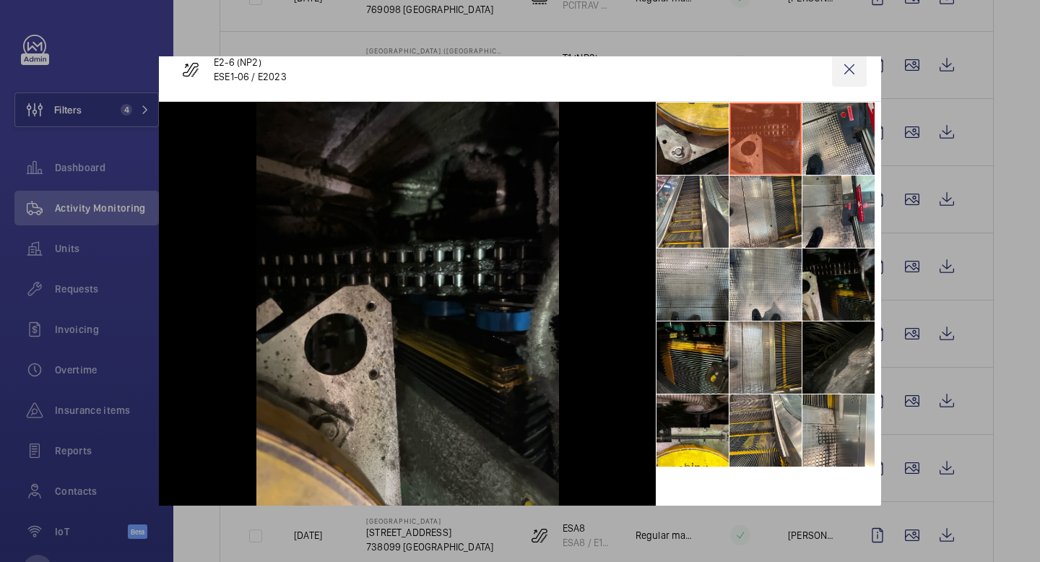
click at [844, 72] on wm-front-icon-button at bounding box center [849, 69] width 35 height 35
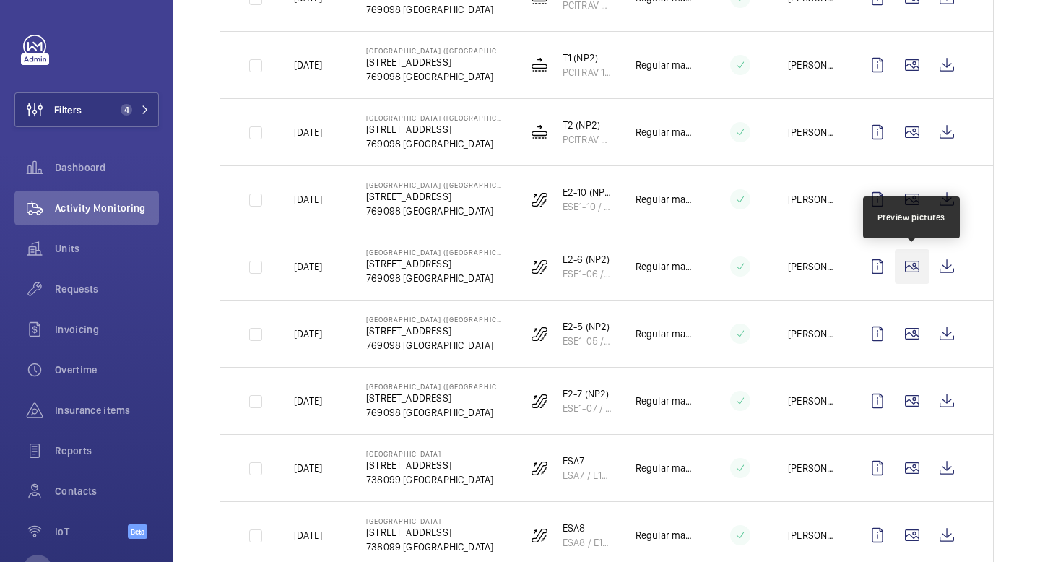
click at [908, 270] on wm-front-icon-button at bounding box center [912, 266] width 35 height 35
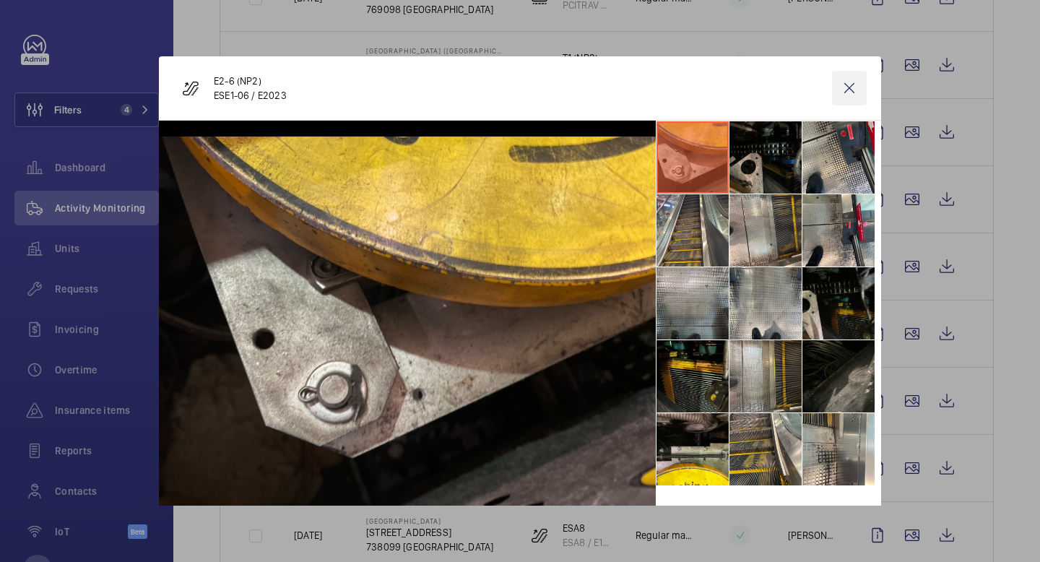
click at [852, 85] on wm-front-icon-button at bounding box center [849, 88] width 35 height 35
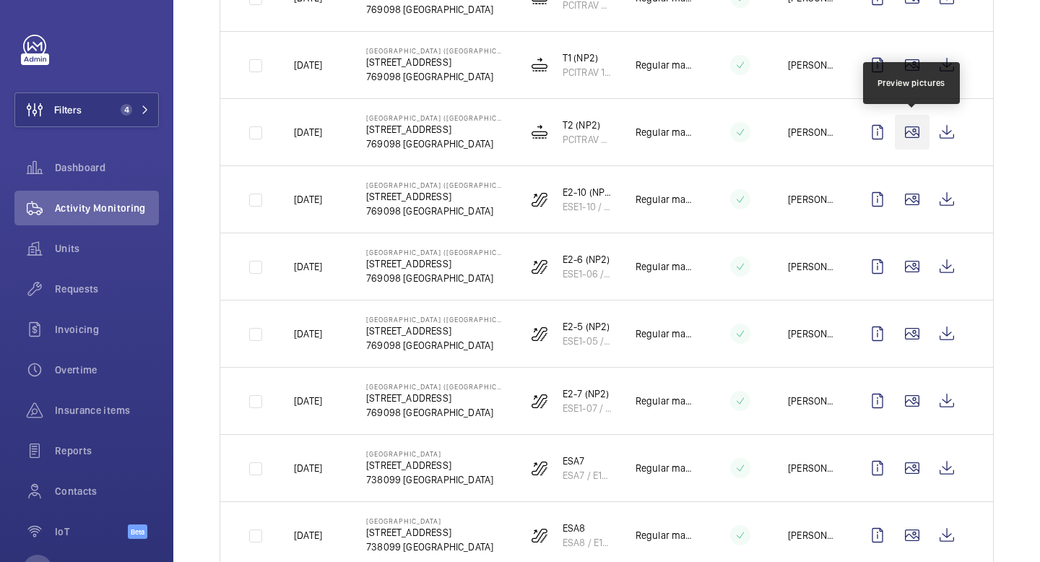
click at [913, 132] on wm-front-icon-button at bounding box center [912, 132] width 35 height 35
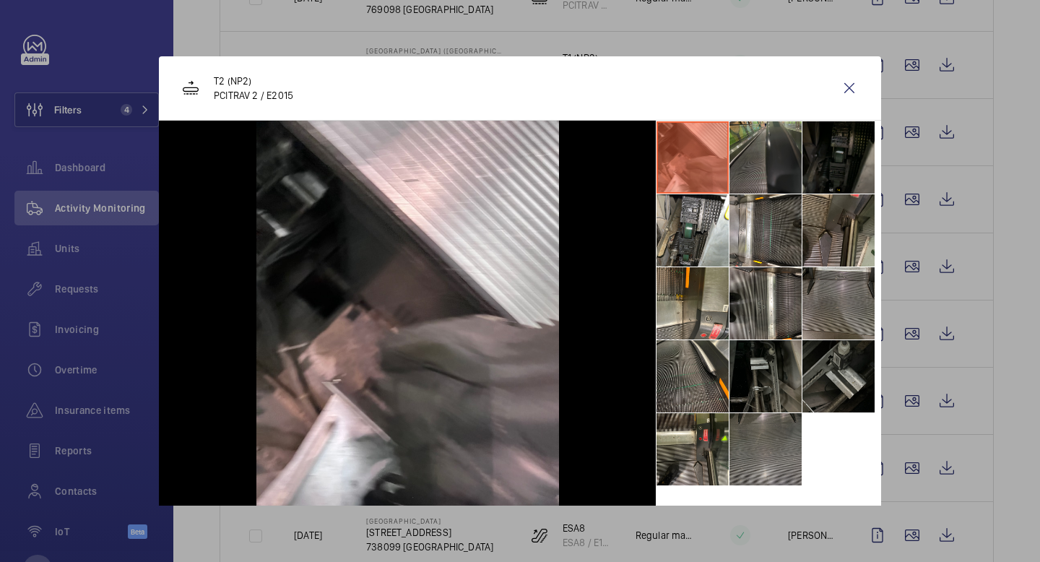
click at [779, 153] on li at bounding box center [765, 157] width 72 height 72
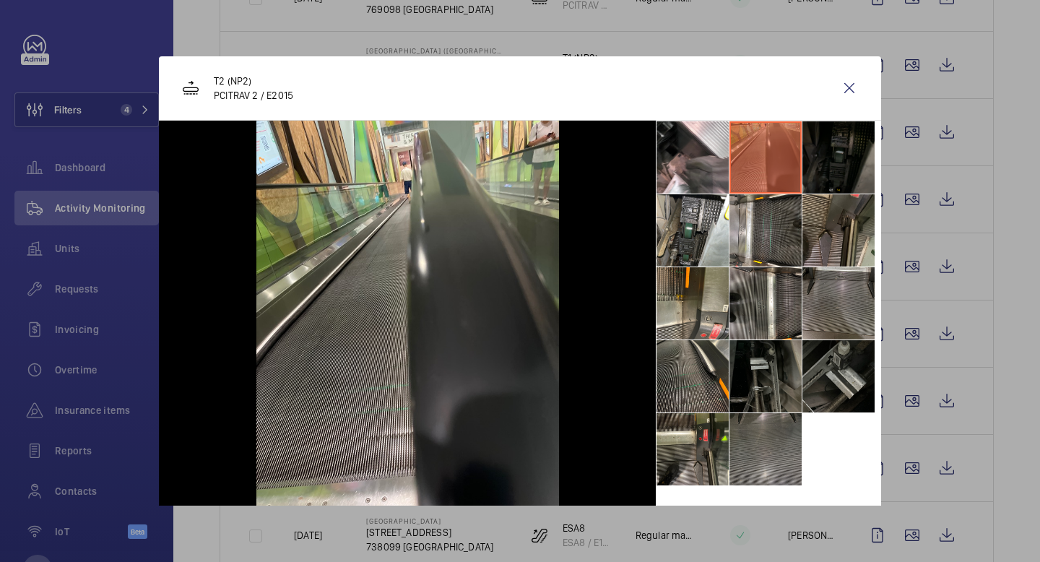
click at [837, 150] on li at bounding box center [838, 157] width 72 height 72
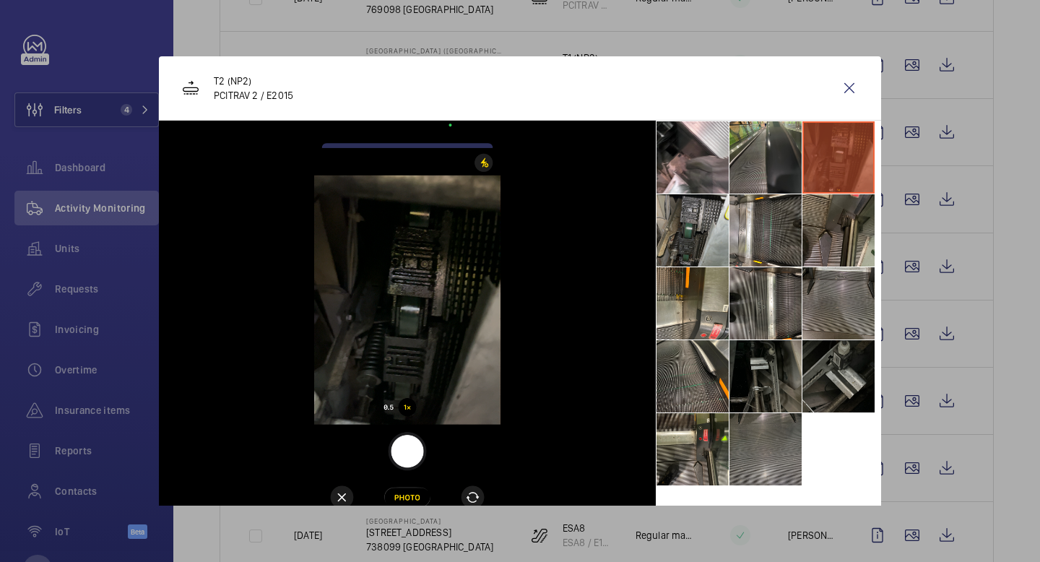
click at [695, 227] on li at bounding box center [692, 230] width 72 height 72
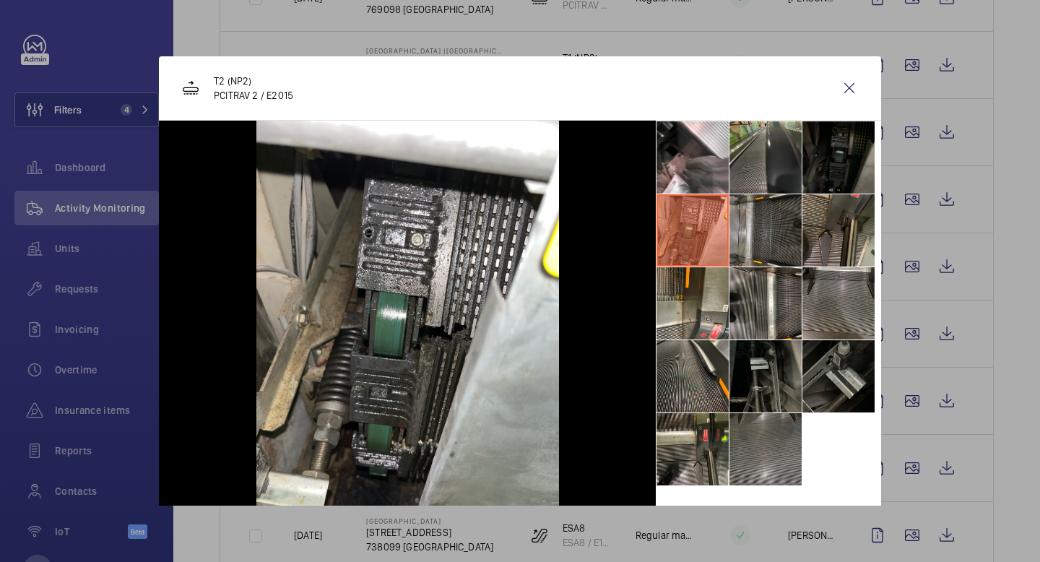
click at [755, 222] on li at bounding box center [765, 230] width 72 height 72
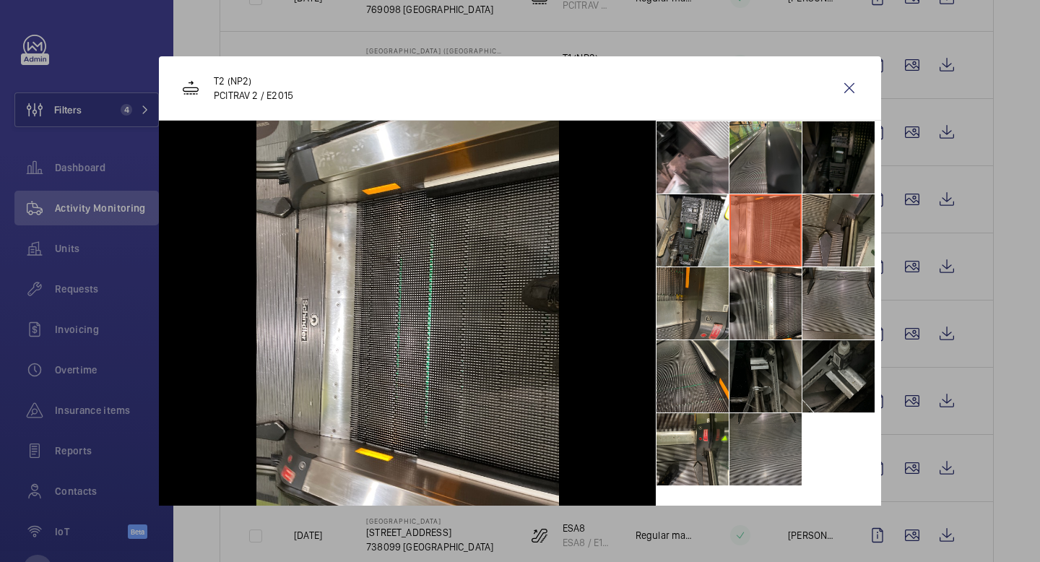
click at [666, 298] on li at bounding box center [692, 303] width 72 height 72
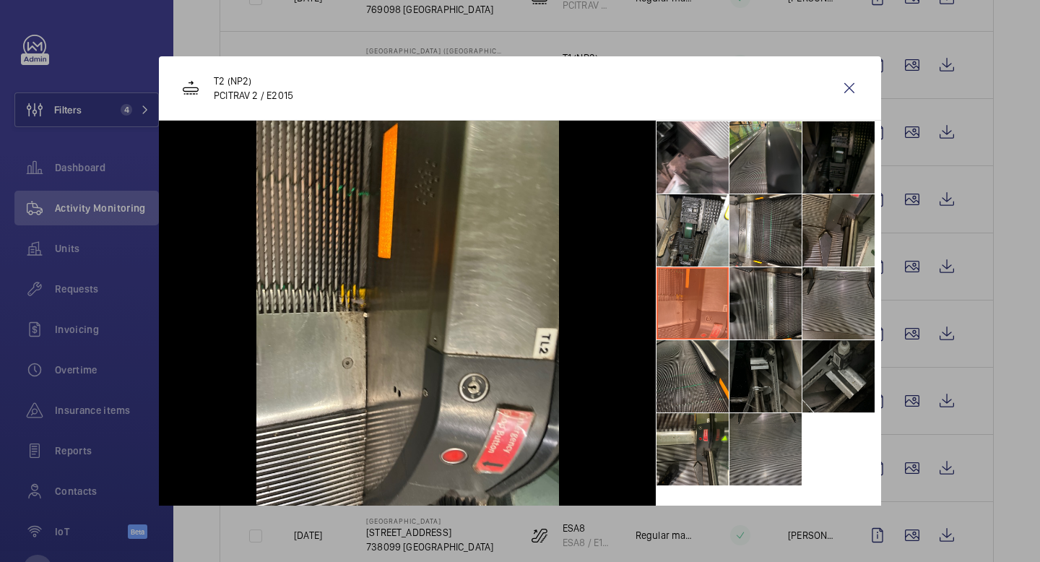
click at [748, 293] on li at bounding box center [765, 303] width 72 height 72
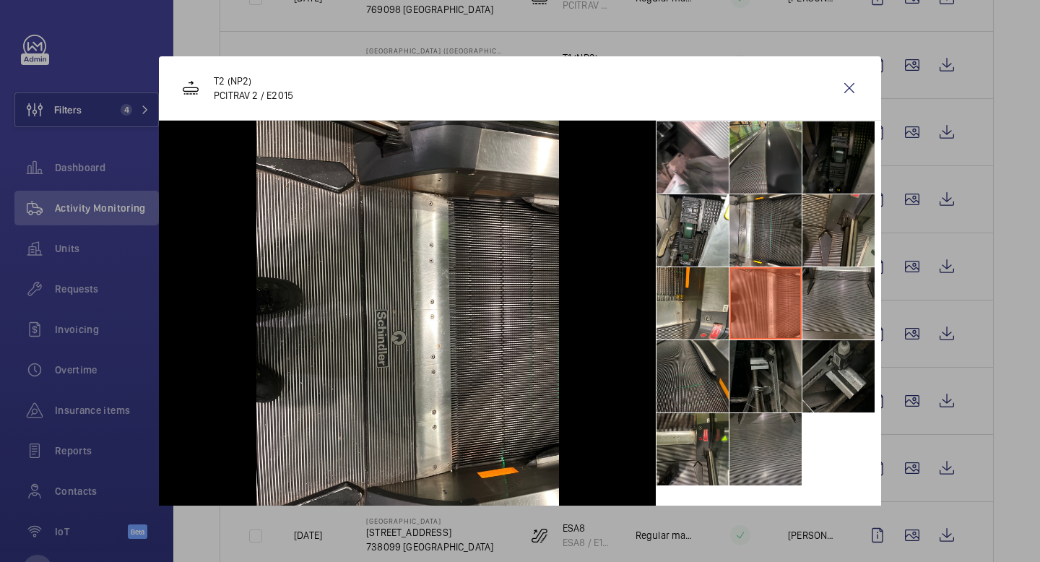
click at [684, 381] on li at bounding box center [692, 376] width 72 height 72
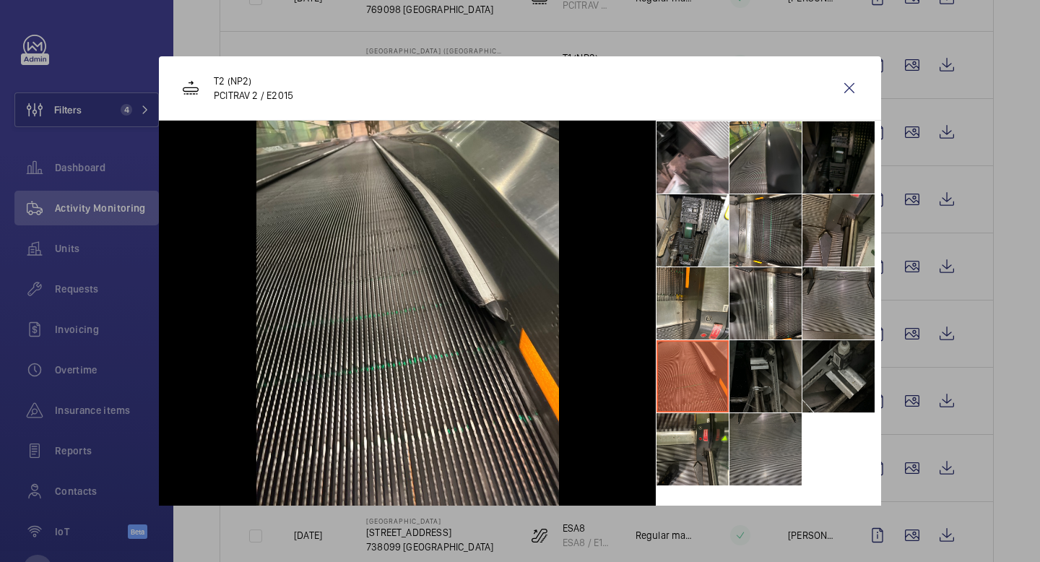
click at [758, 364] on li at bounding box center [765, 376] width 72 height 72
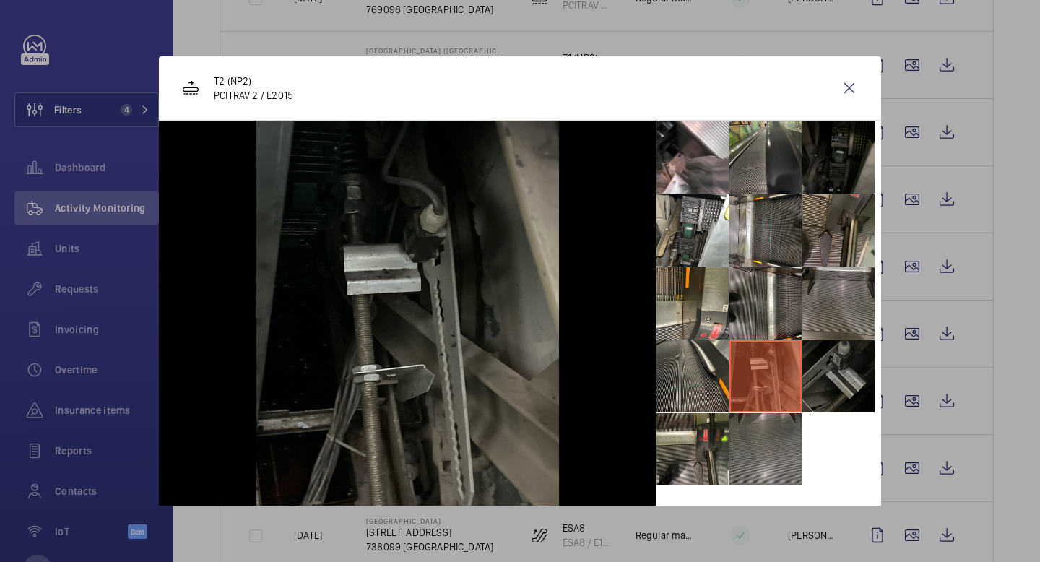
click at [840, 378] on li at bounding box center [838, 376] width 72 height 72
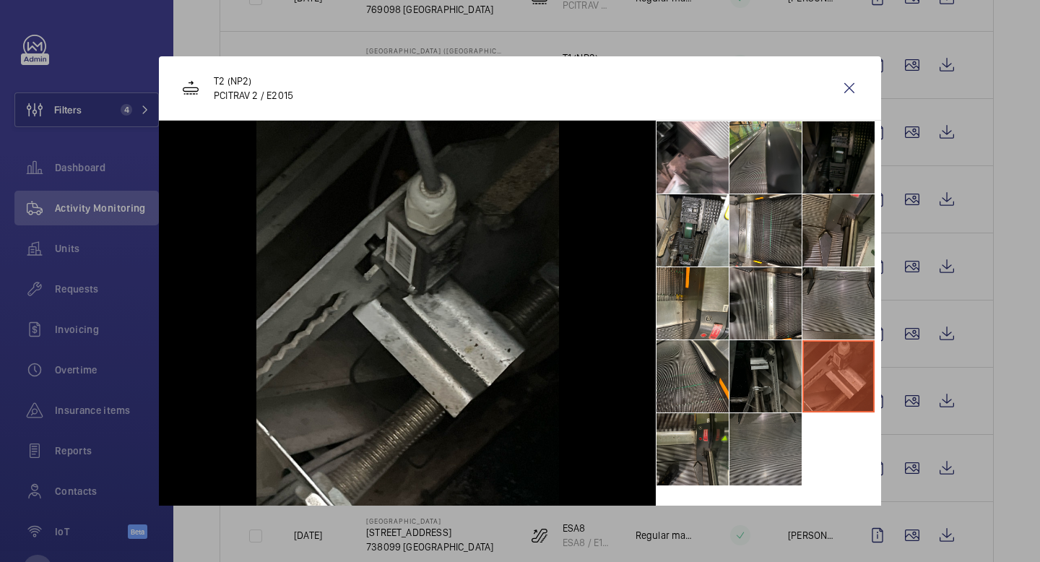
click at [714, 453] on li at bounding box center [692, 449] width 72 height 72
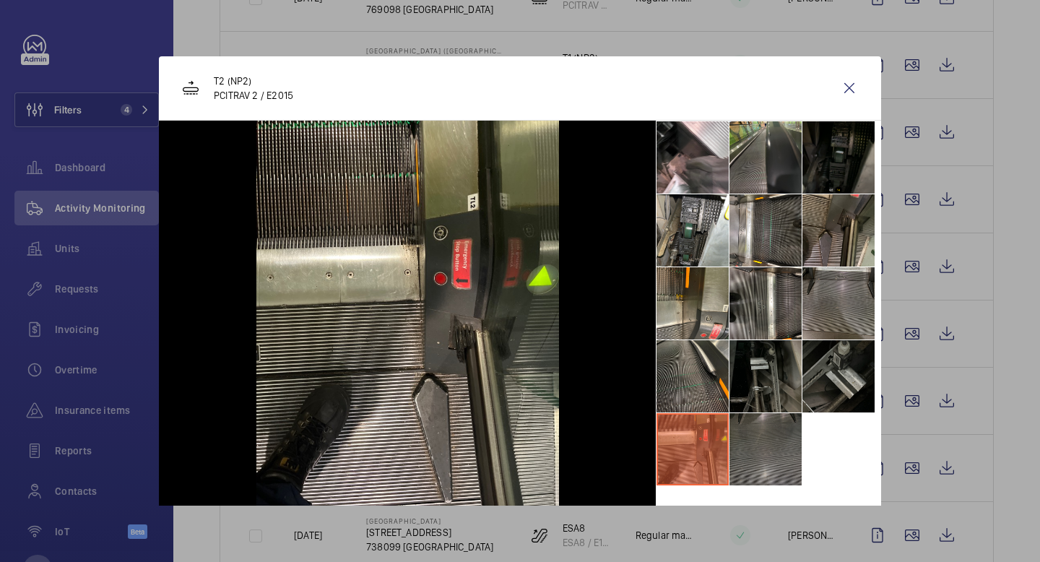
click at [773, 448] on li at bounding box center [765, 449] width 72 height 72
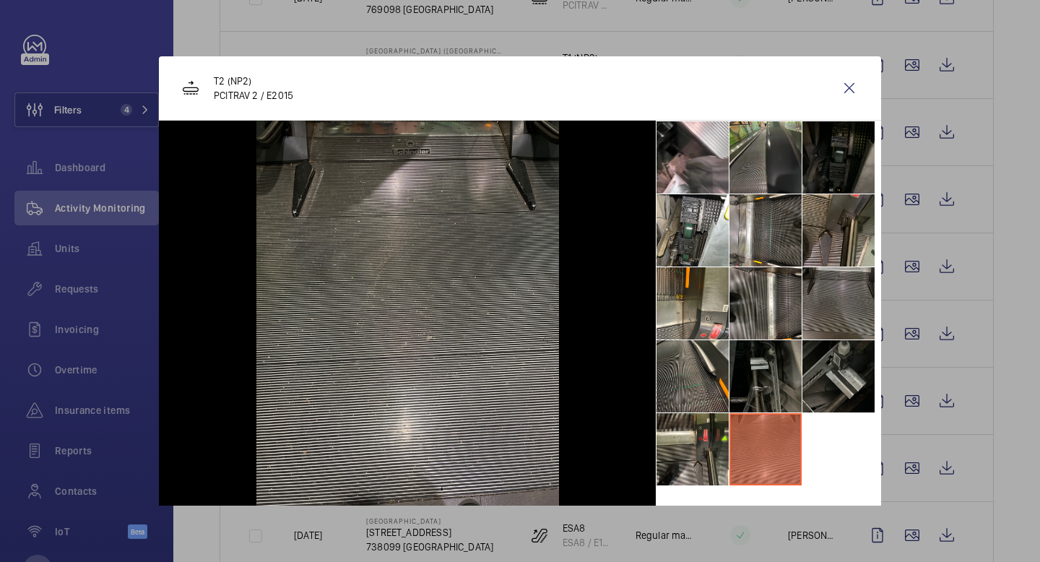
click at [837, 319] on li at bounding box center [838, 303] width 72 height 72
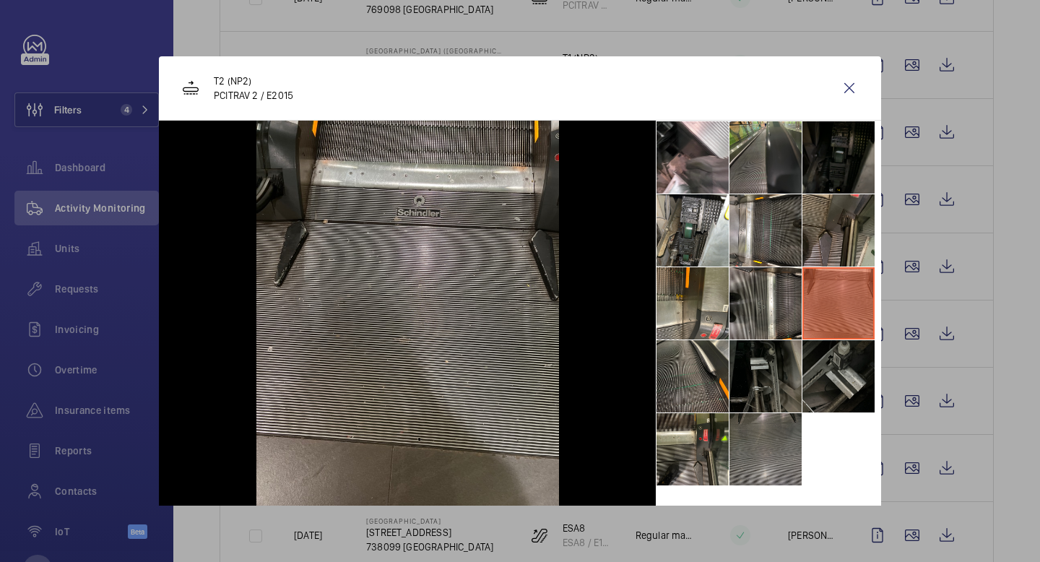
click at [839, 176] on li at bounding box center [838, 157] width 72 height 72
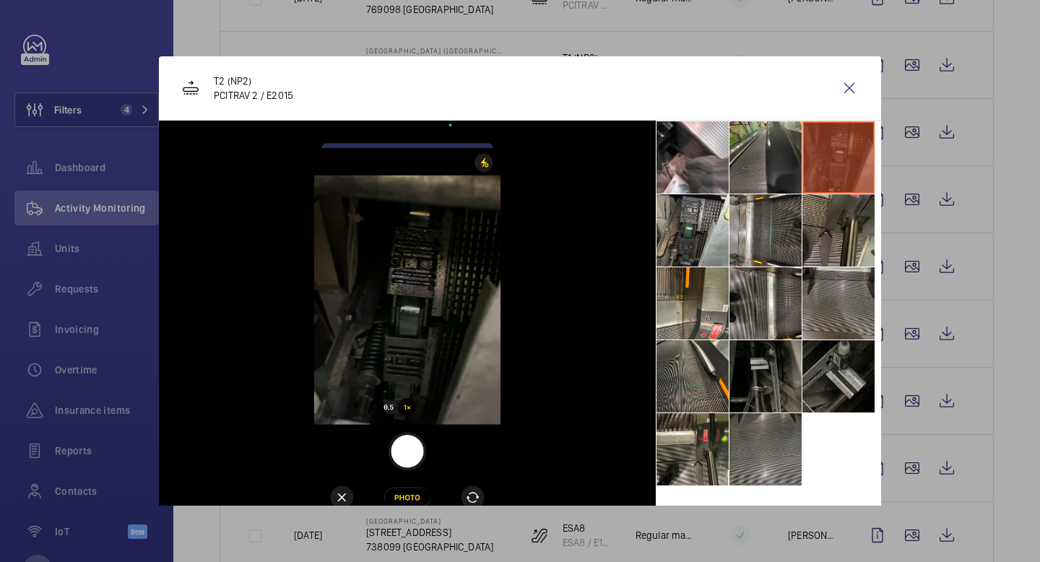
click at [718, 217] on li at bounding box center [692, 230] width 72 height 72
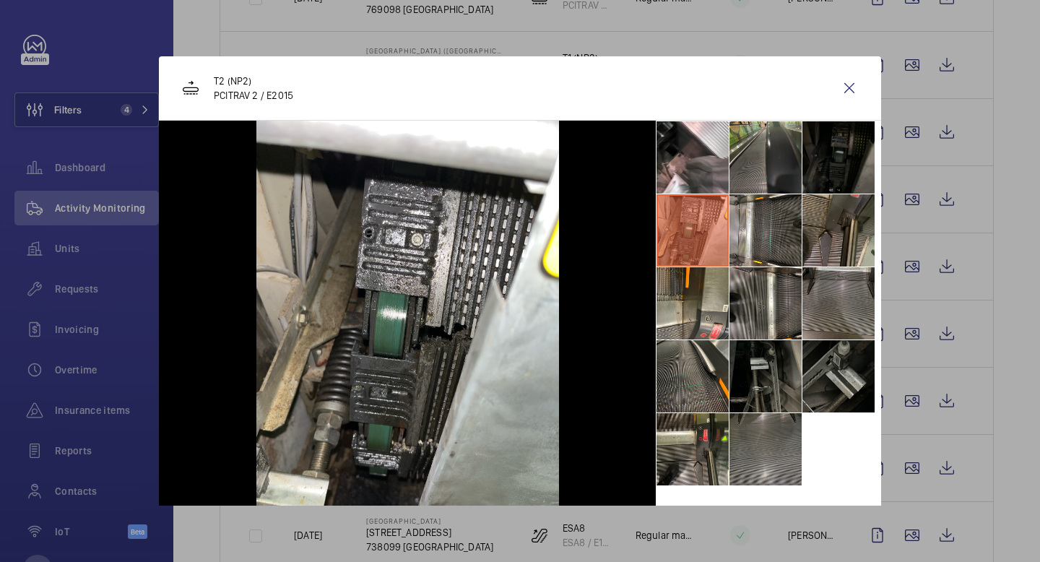
click at [848, 151] on li at bounding box center [838, 157] width 72 height 72
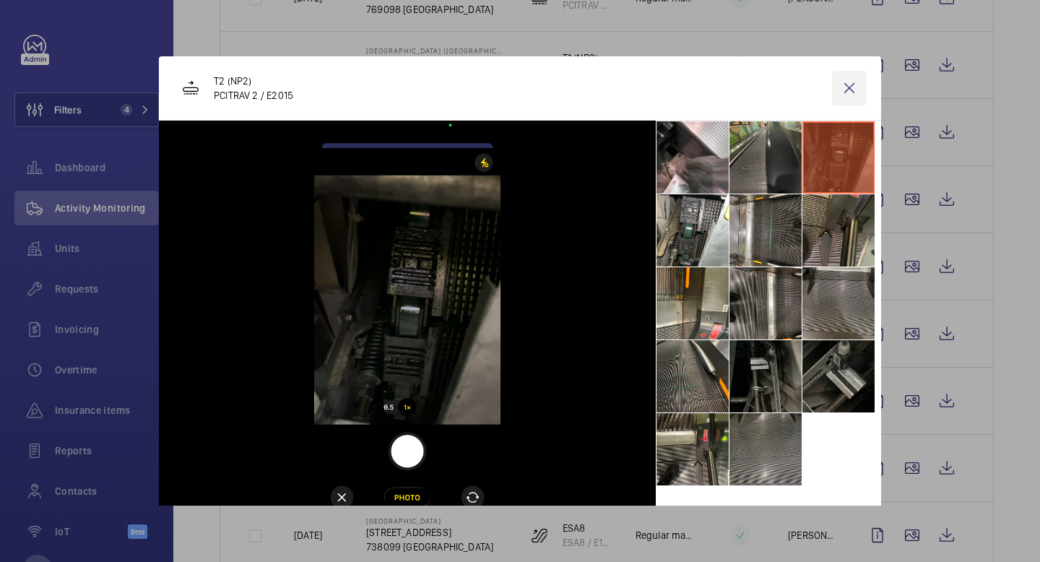
click at [846, 90] on wm-front-icon-button at bounding box center [849, 88] width 35 height 35
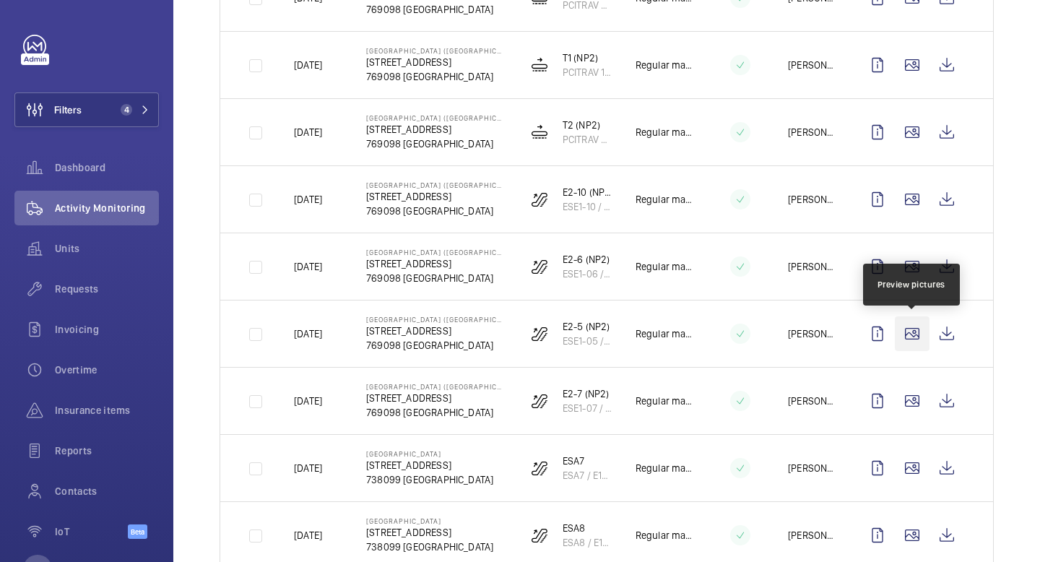
click at [919, 331] on wm-front-icon-button at bounding box center [912, 333] width 35 height 35
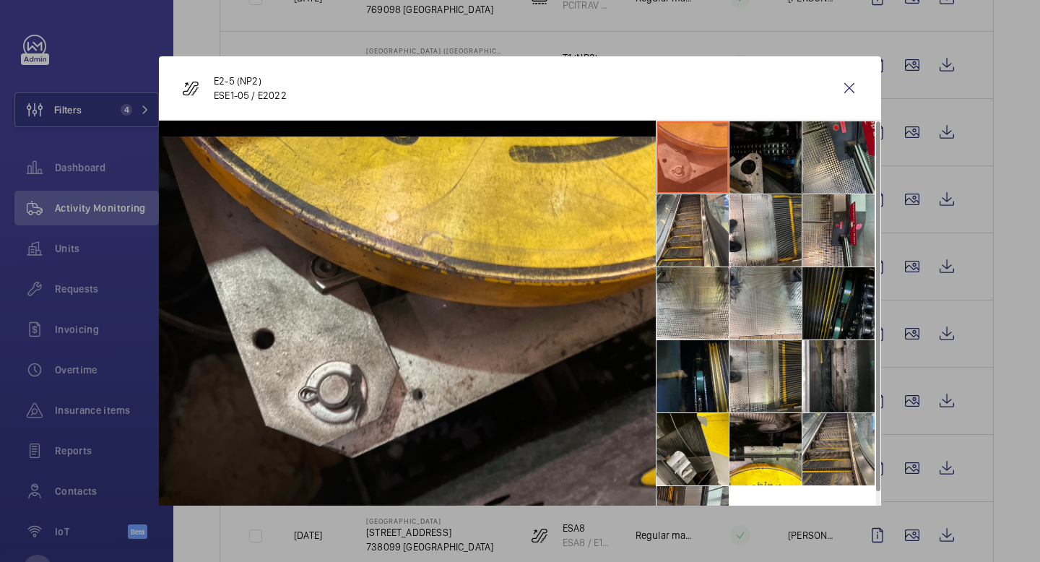
click at [759, 162] on li at bounding box center [765, 157] width 72 height 72
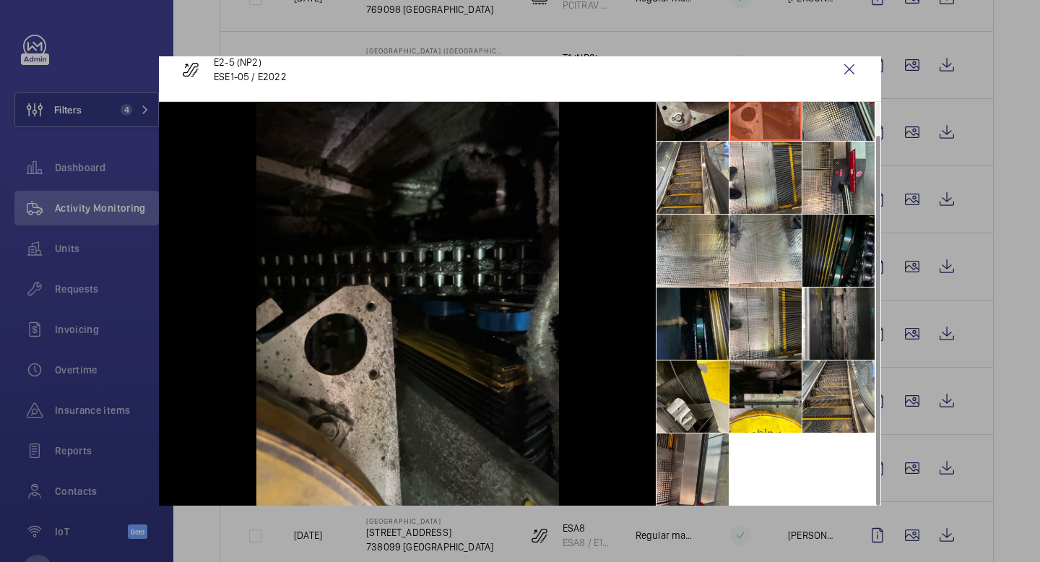
click at [691, 464] on li at bounding box center [692, 469] width 72 height 72
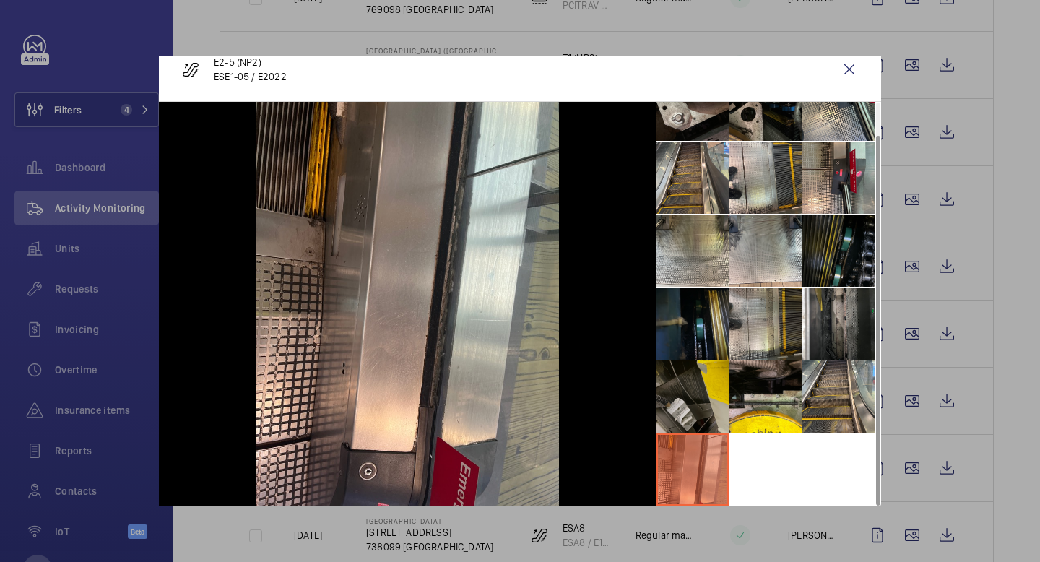
click at [695, 405] on li at bounding box center [692, 396] width 72 height 72
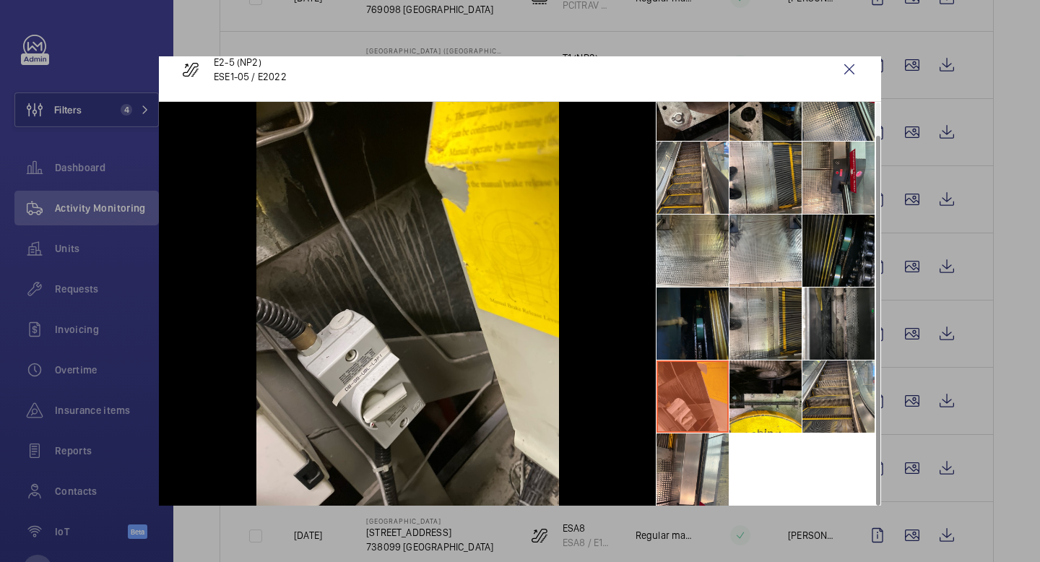
click at [692, 326] on li at bounding box center [692, 323] width 72 height 72
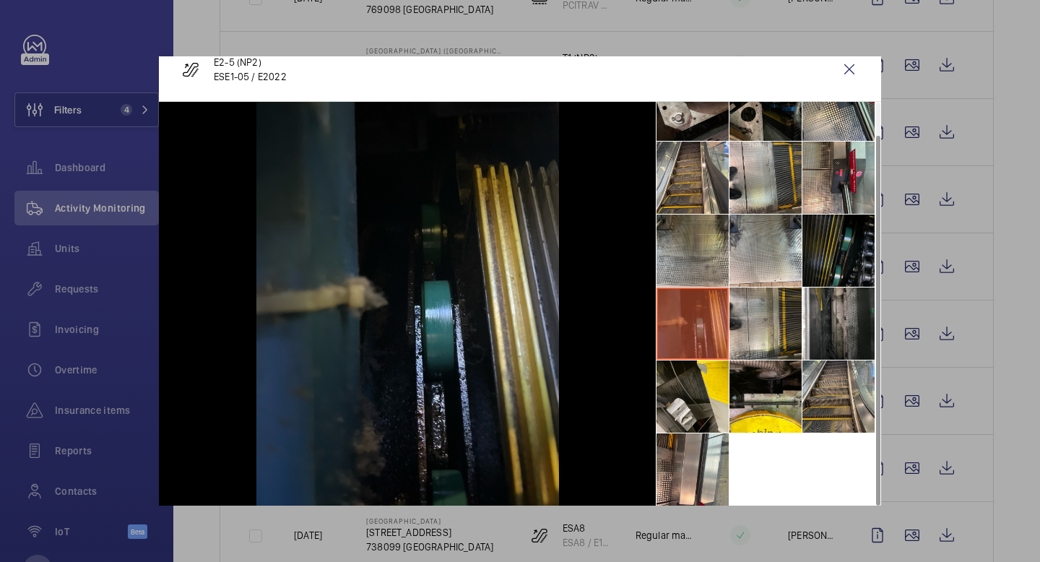
click at [693, 235] on li at bounding box center [692, 250] width 72 height 72
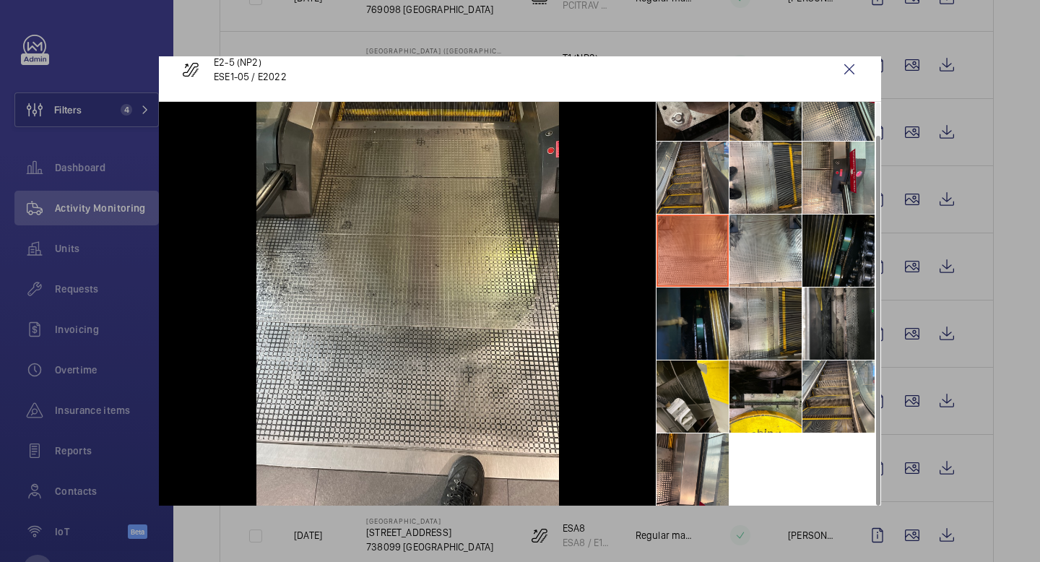
click at [693, 170] on li at bounding box center [692, 178] width 72 height 72
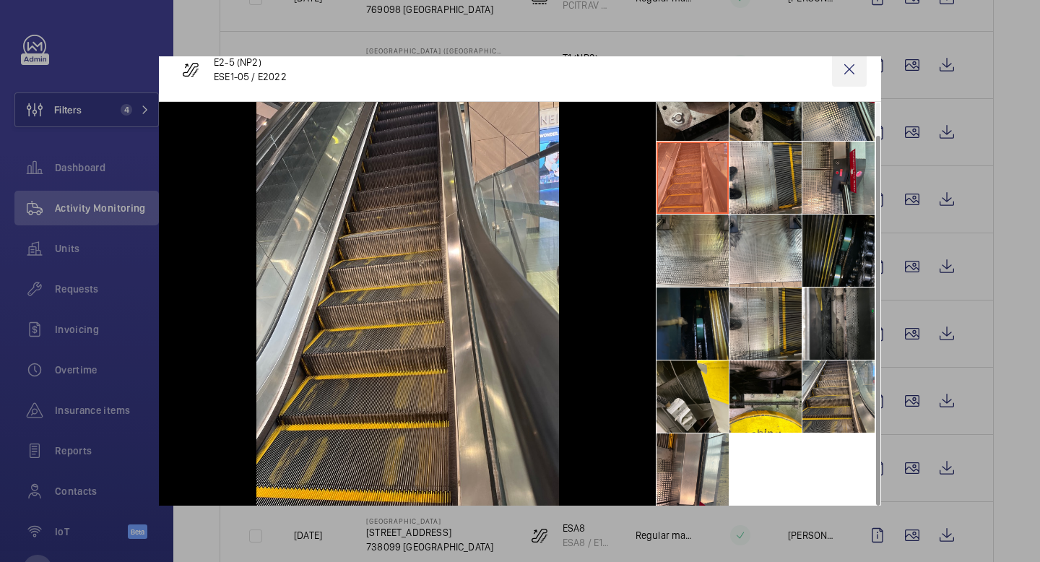
click at [857, 68] on wm-front-icon-button at bounding box center [849, 69] width 35 height 35
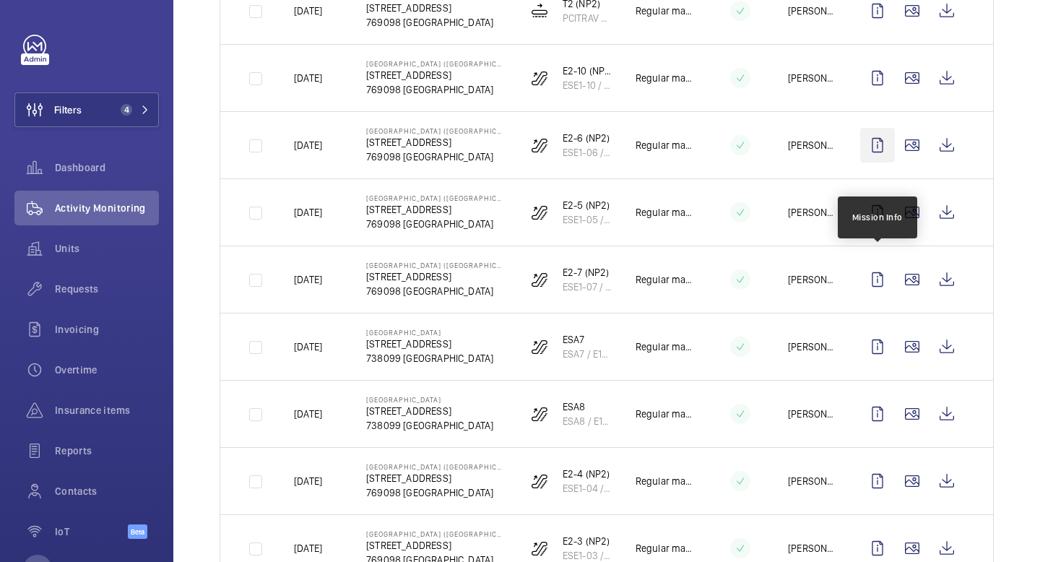
scroll to position [506, 0]
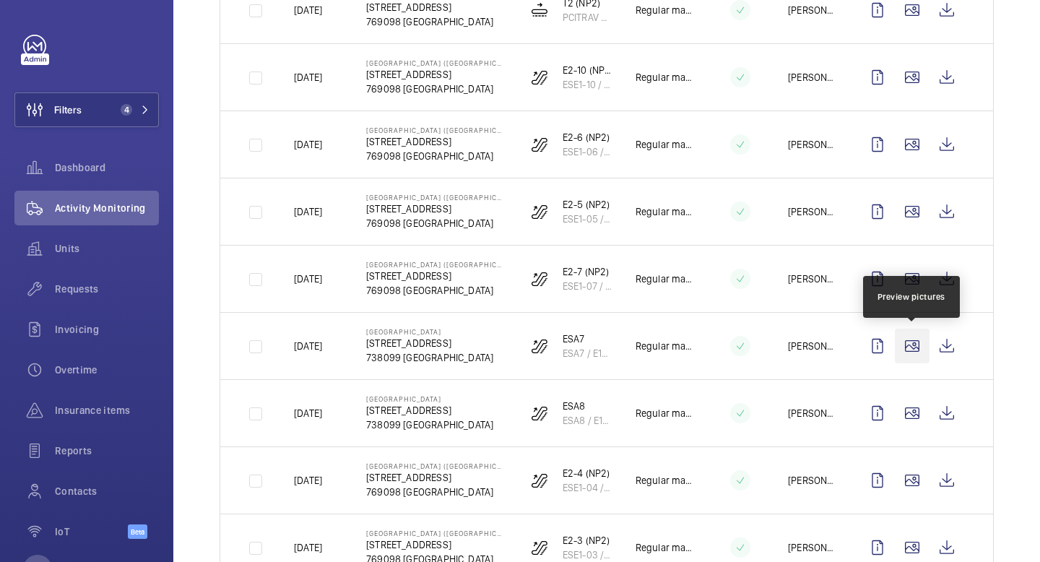
click at [906, 357] on wm-front-icon-button at bounding box center [912, 346] width 35 height 35
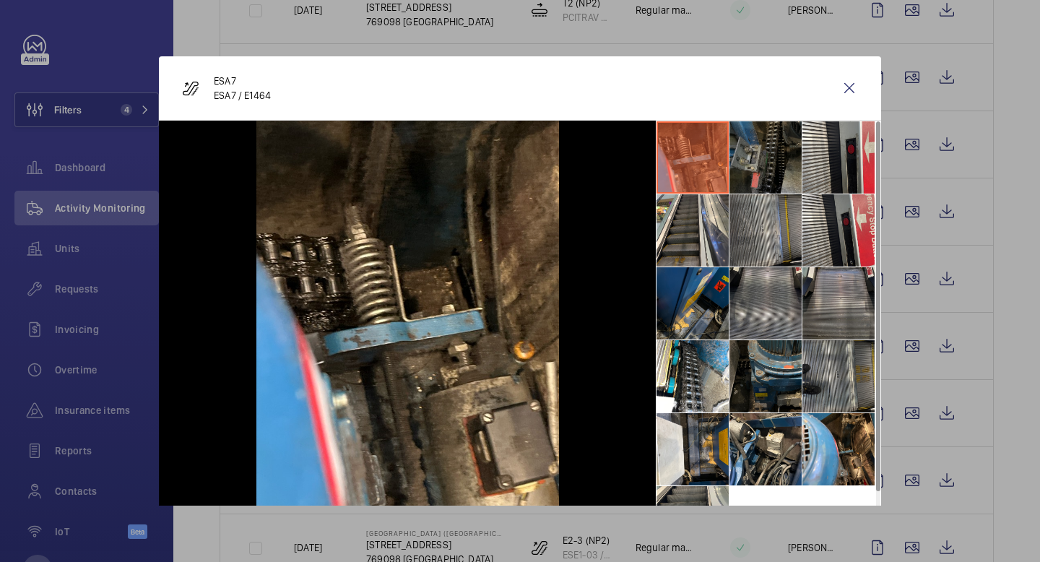
click at [771, 163] on li at bounding box center [765, 157] width 72 height 72
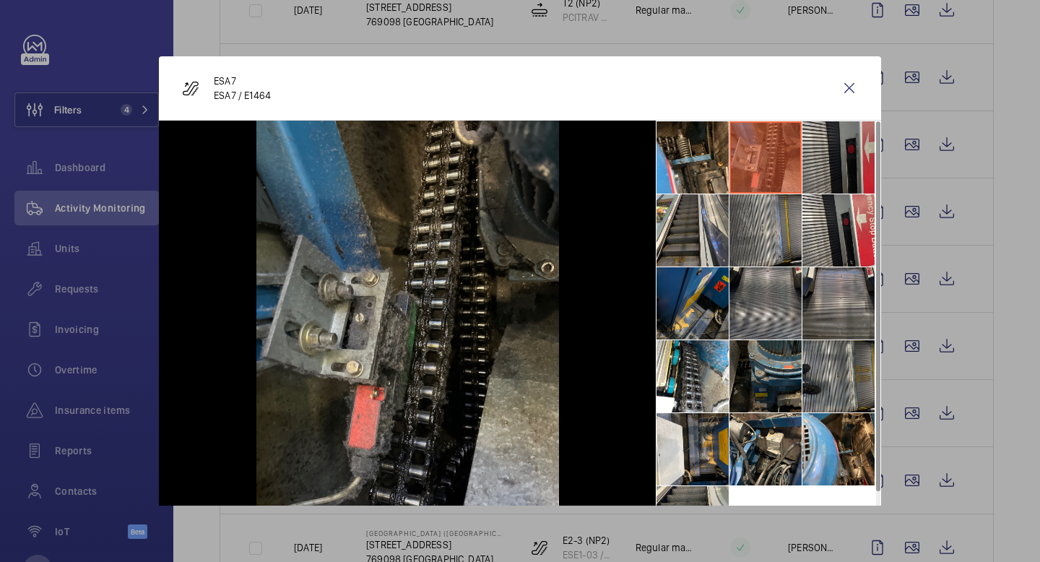
click at [825, 164] on li at bounding box center [838, 157] width 72 height 72
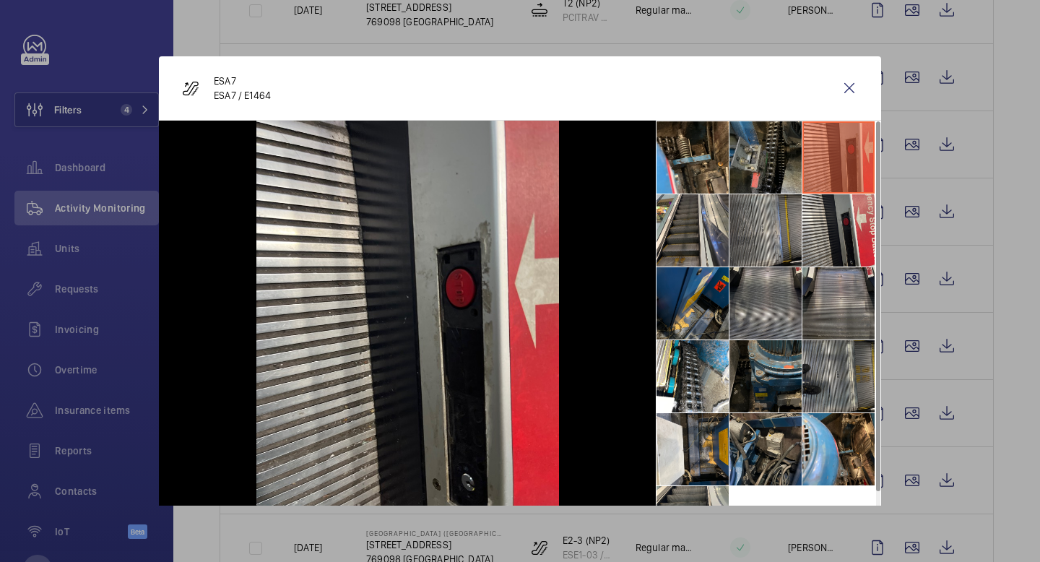
click at [765, 449] on li at bounding box center [765, 449] width 72 height 72
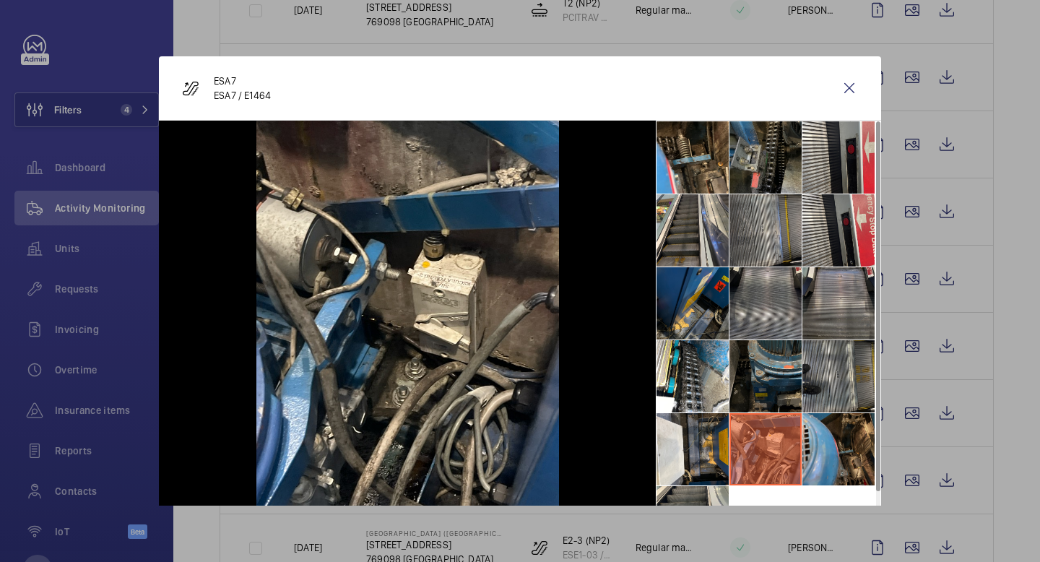
click at [855, 450] on li at bounding box center [838, 449] width 72 height 72
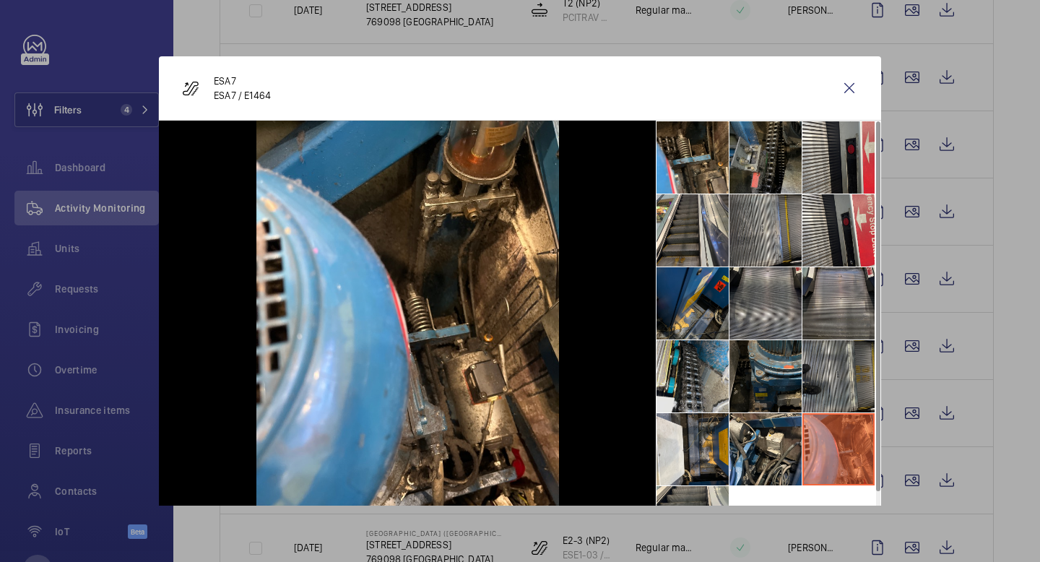
click at [690, 373] on li at bounding box center [692, 376] width 72 height 72
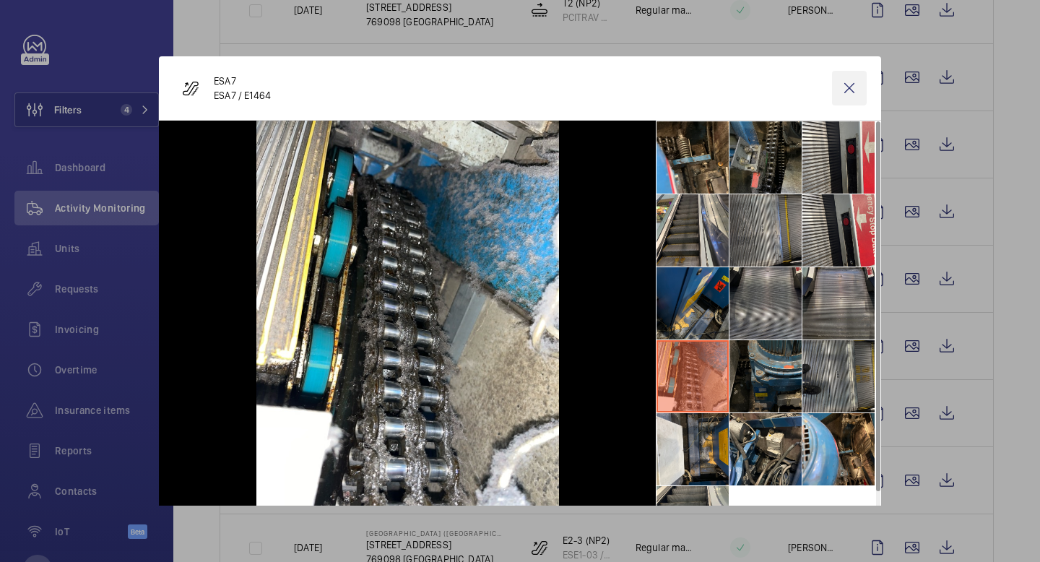
click at [844, 96] on wm-front-icon-button at bounding box center [849, 88] width 35 height 35
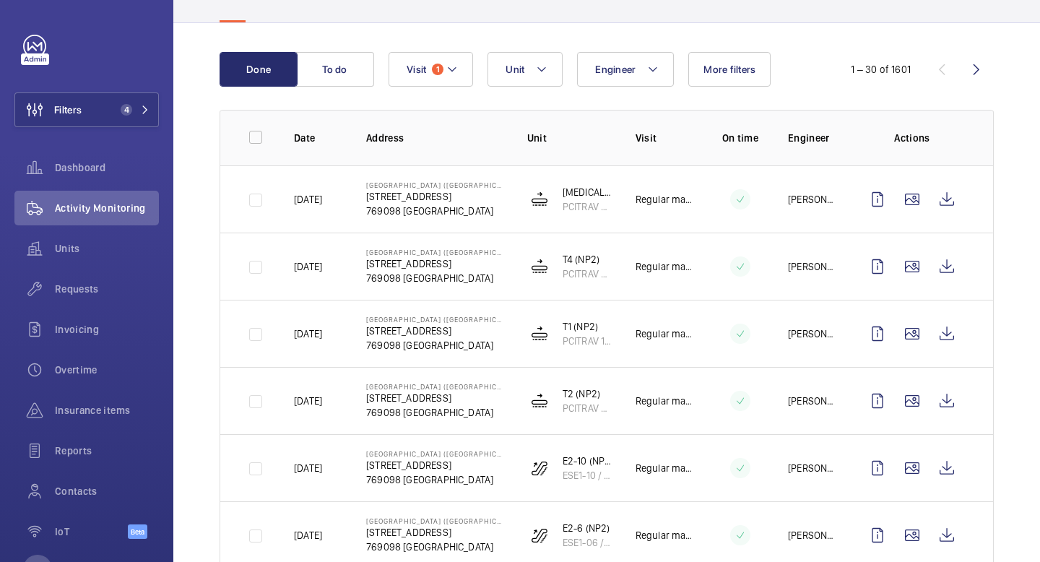
scroll to position [0, 0]
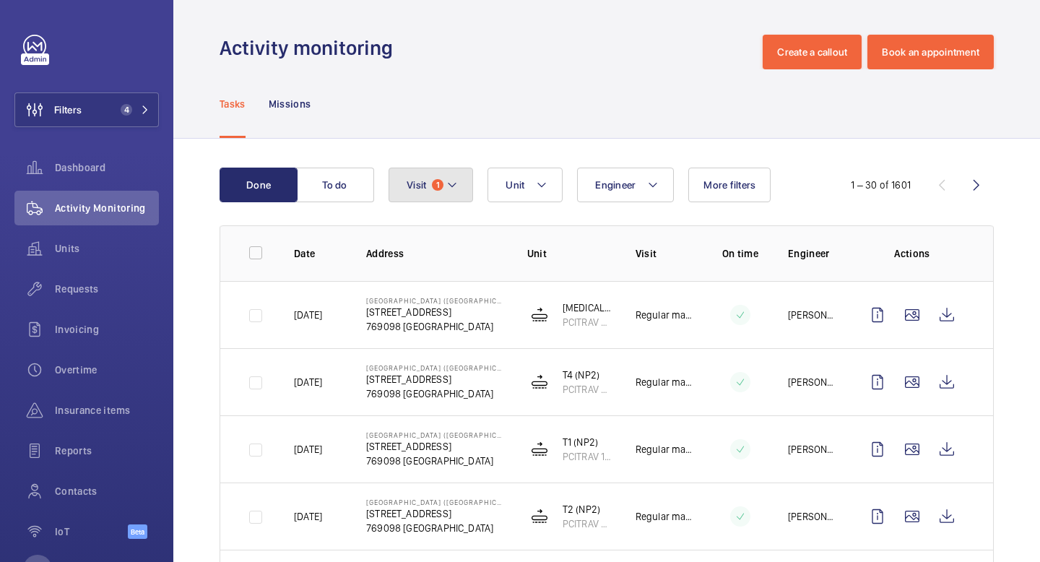
click at [469, 185] on button "Visit 1" at bounding box center [430, 185] width 84 height 35
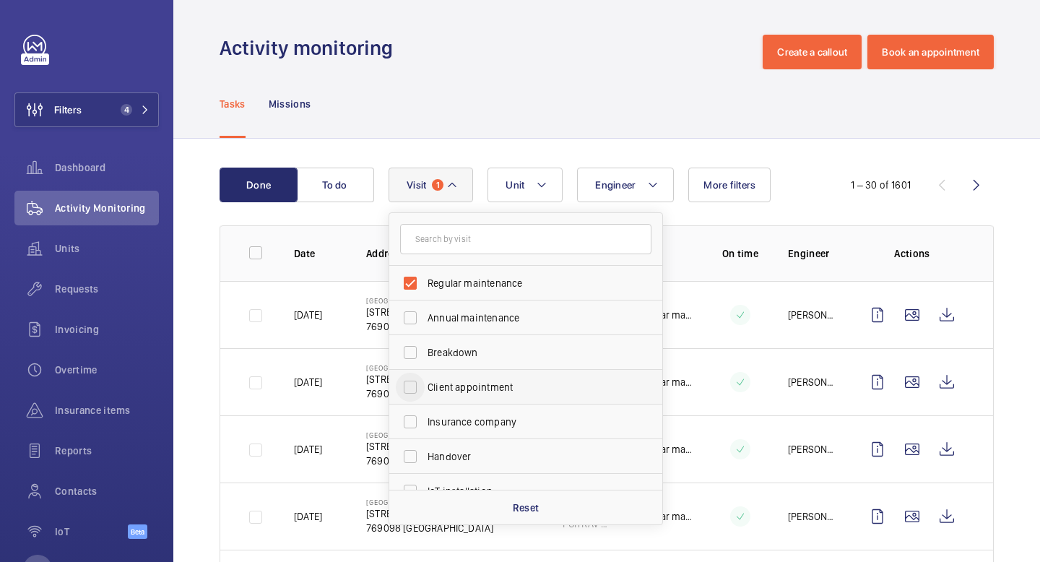
scroll to position [22, 0]
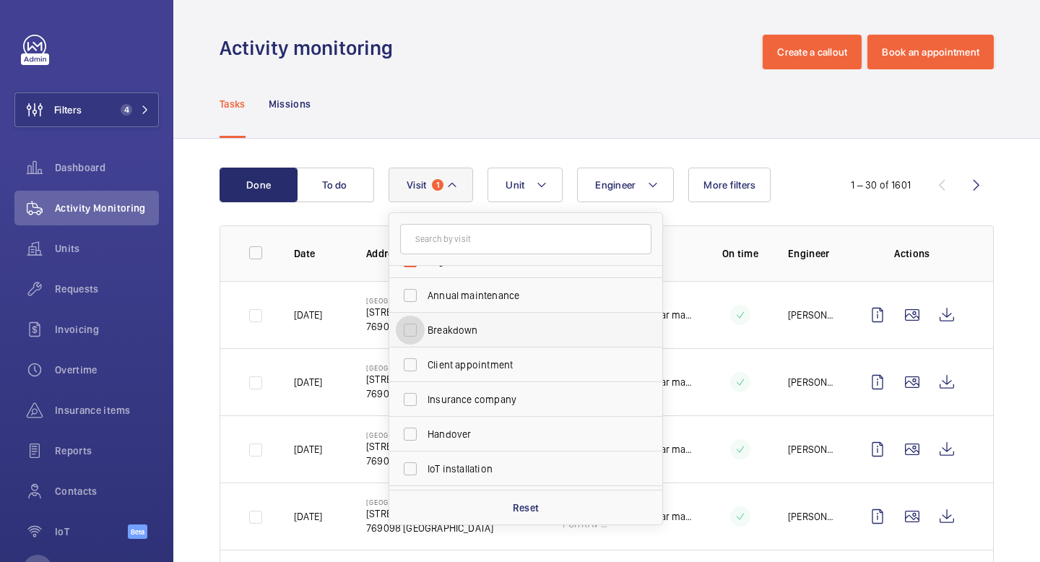
click at [411, 331] on input "Breakdown" at bounding box center [410, 330] width 29 height 29
checkbox input "true"
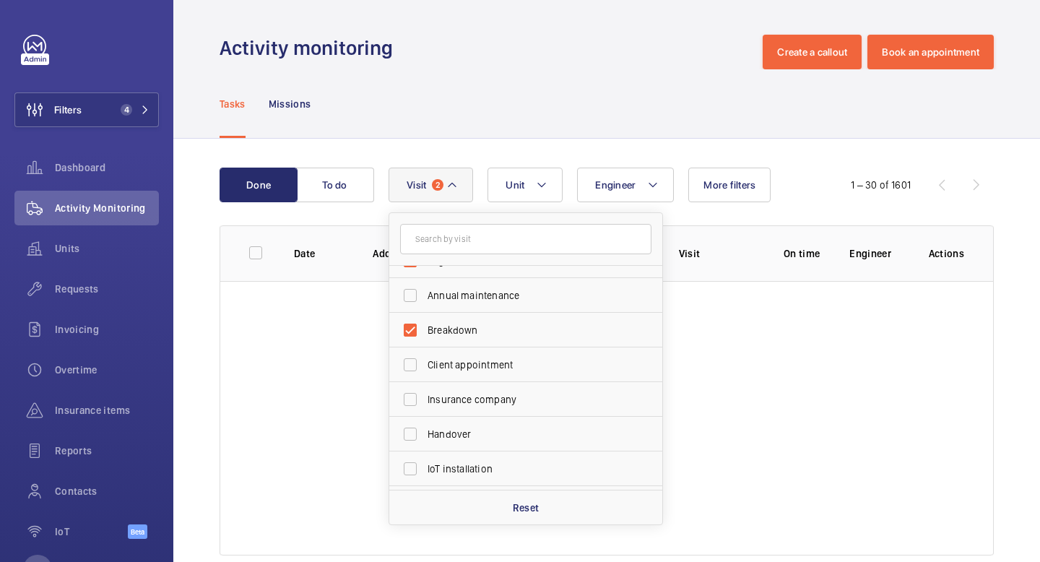
click at [1017, 287] on div "Done To do Engineer Unit Visit 2 Regular maintenance Annual maintenance Breakdo…" at bounding box center [606, 364] width 866 height 451
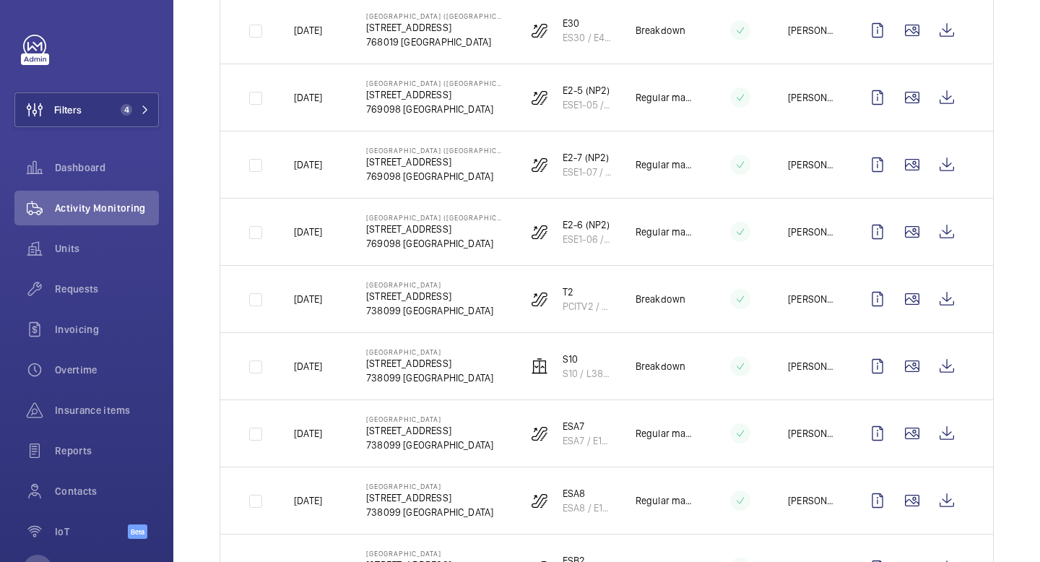
scroll to position [1228, 0]
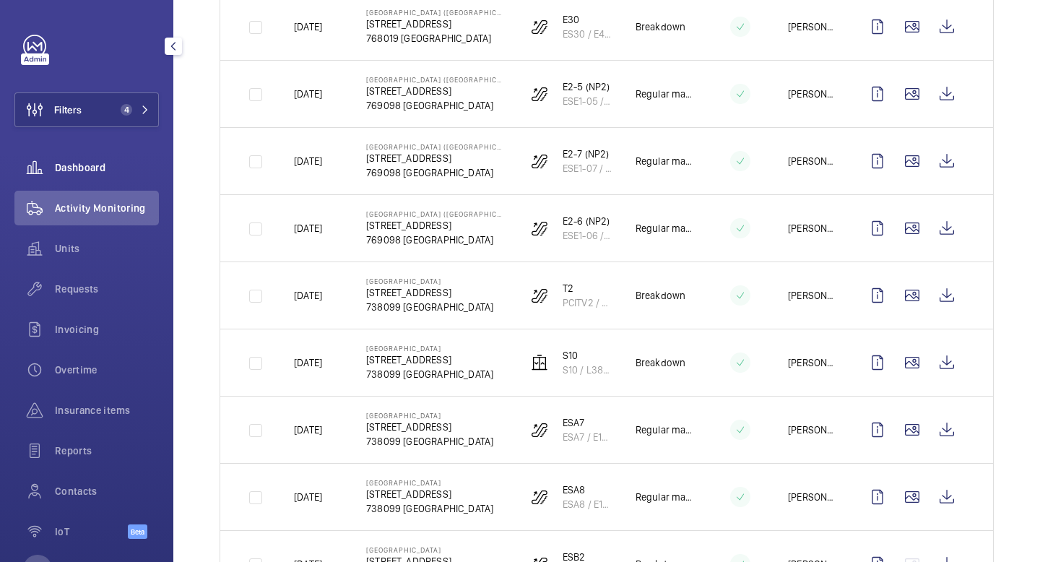
click at [85, 164] on span "Dashboard" at bounding box center [107, 167] width 104 height 14
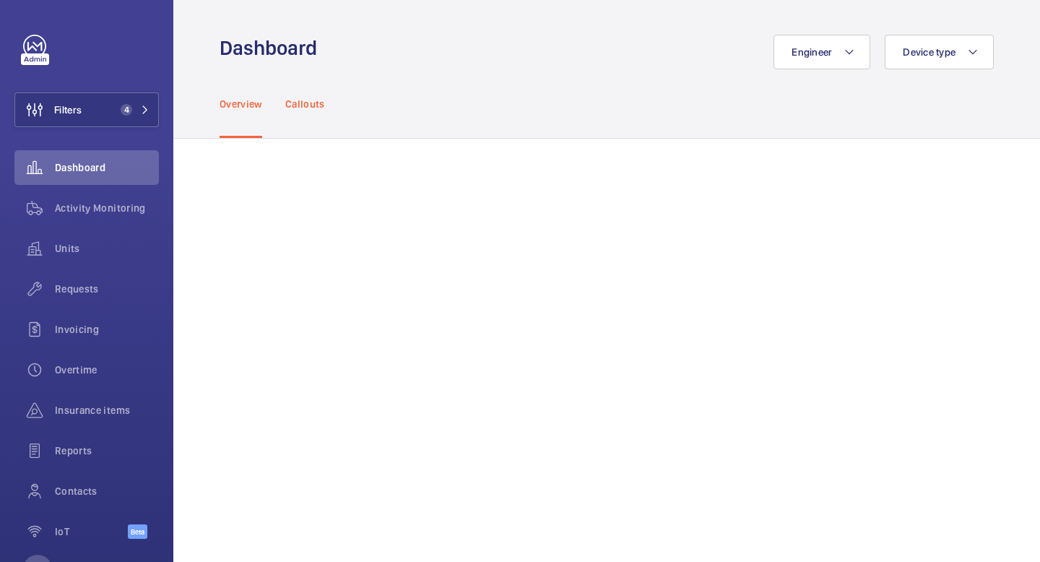
click at [295, 98] on p "Callouts" at bounding box center [305, 104] width 40 height 14
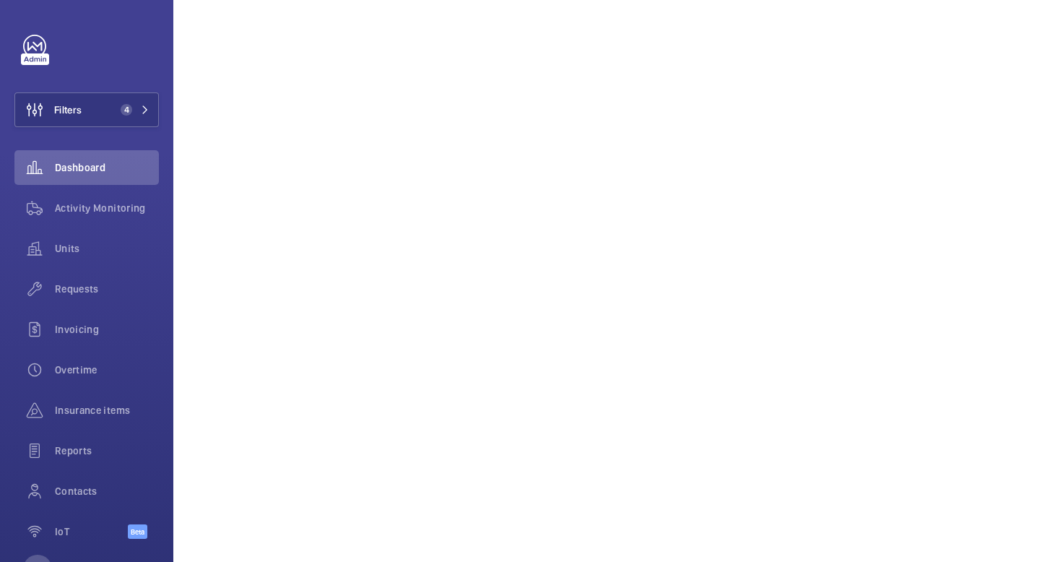
scroll to position [565, 0]
click at [144, 118] on button "Filters 4" at bounding box center [86, 109] width 144 height 35
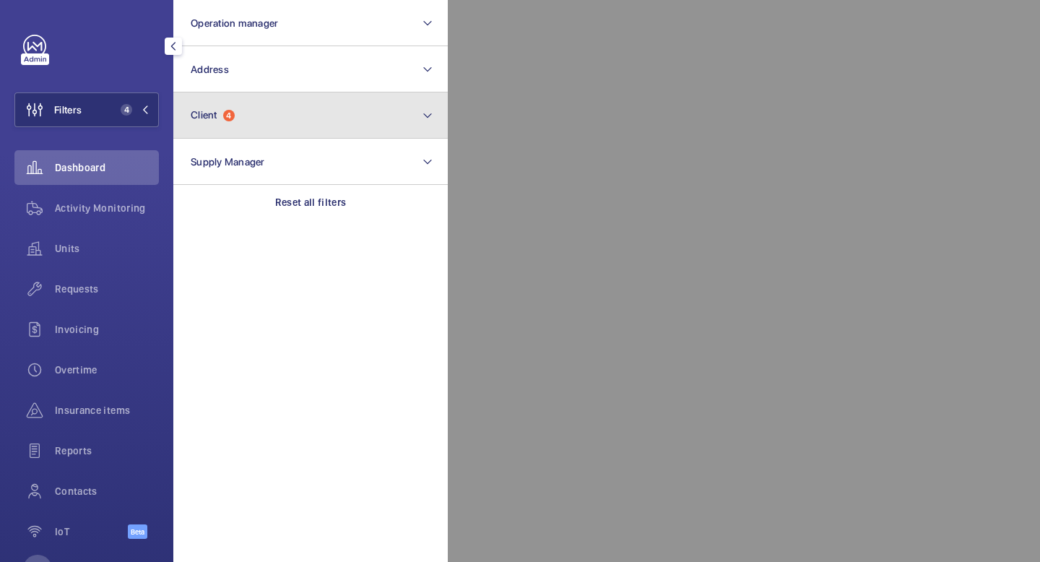
click at [232, 123] on button "Client 4" at bounding box center [310, 115] width 274 height 46
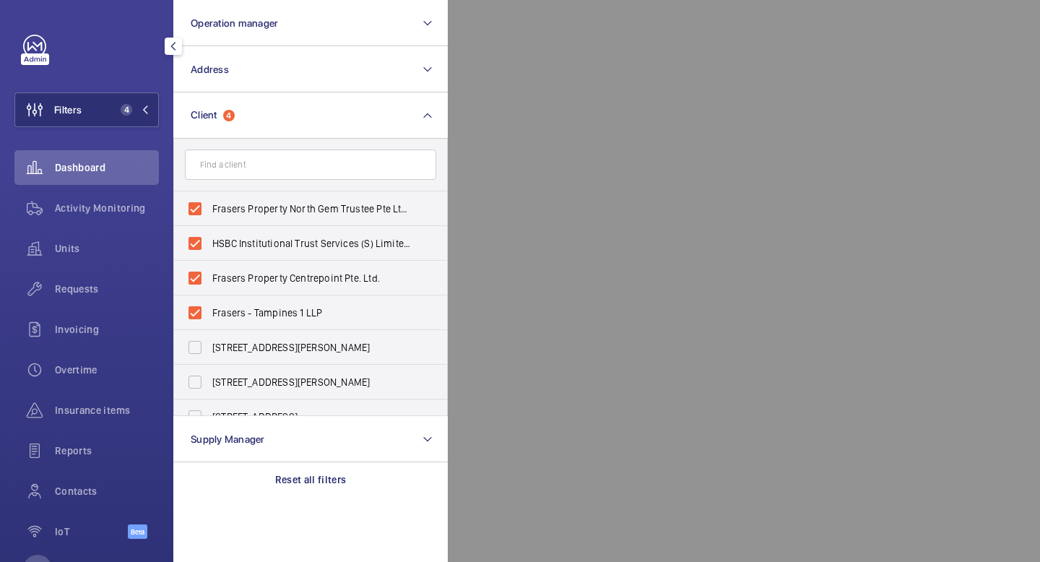
click at [607, 214] on div at bounding box center [968, 281] width 1040 height 562
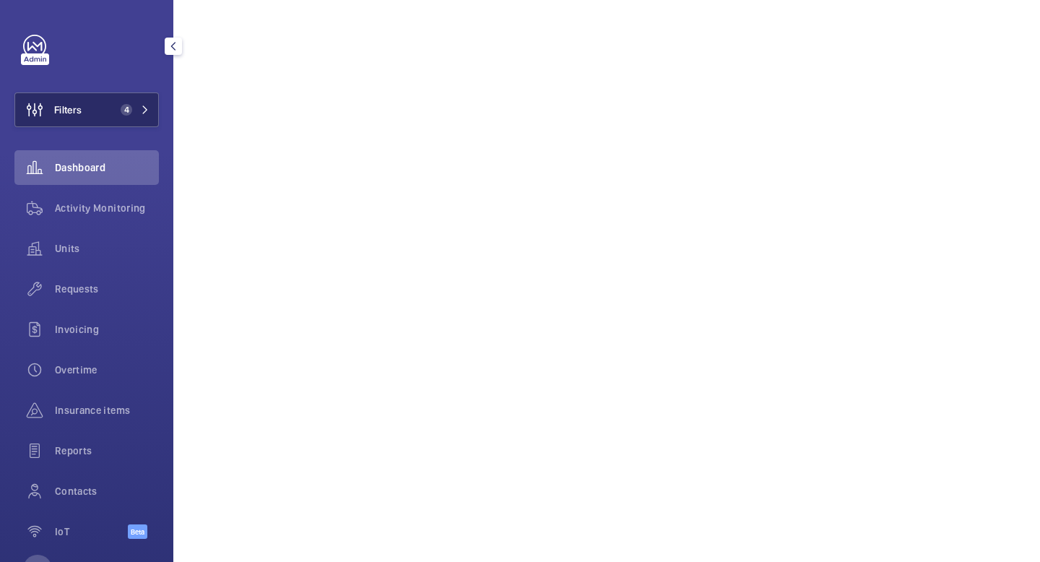
click at [147, 115] on span "4" at bounding box center [132, 110] width 35 height 12
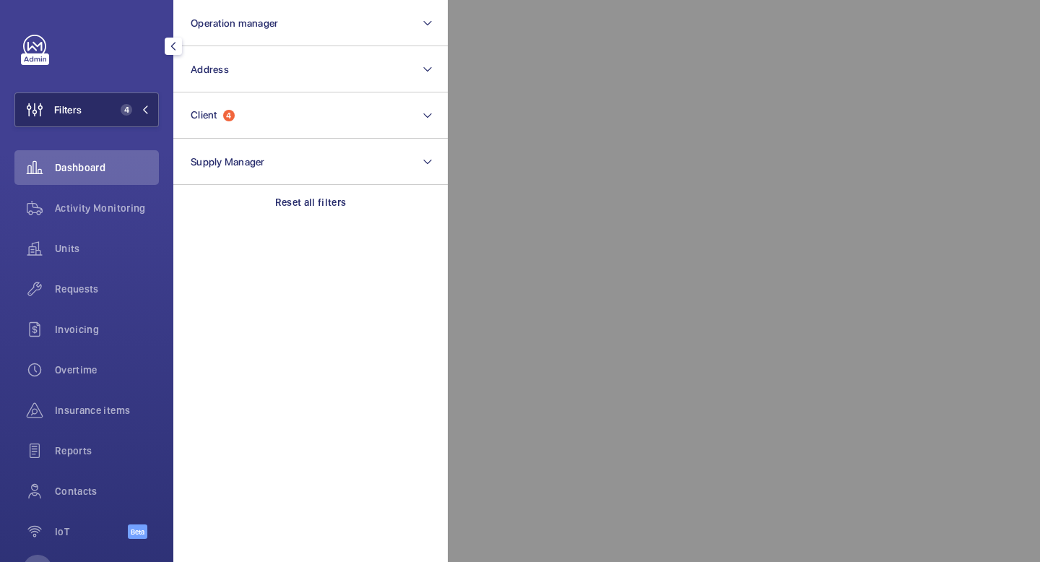
click at [147, 115] on span "4" at bounding box center [132, 110] width 35 height 12
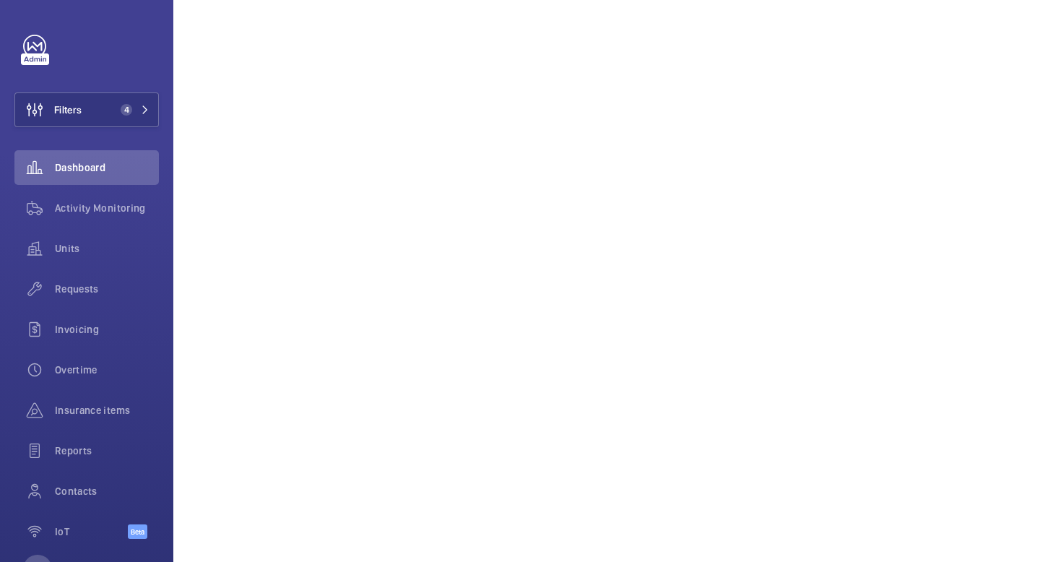
scroll to position [0, 0]
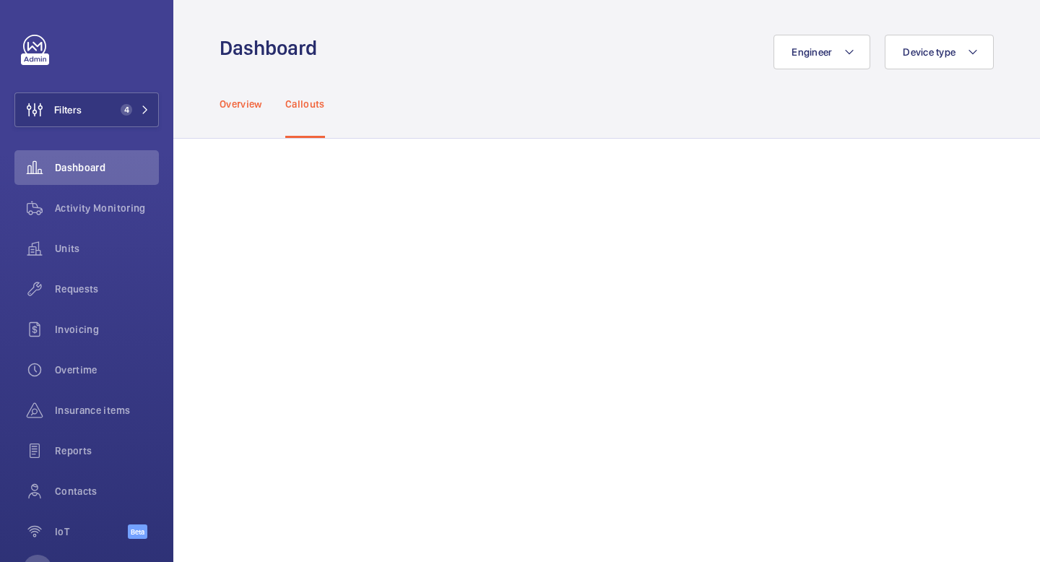
click at [245, 103] on p "Overview" at bounding box center [241, 104] width 43 height 14
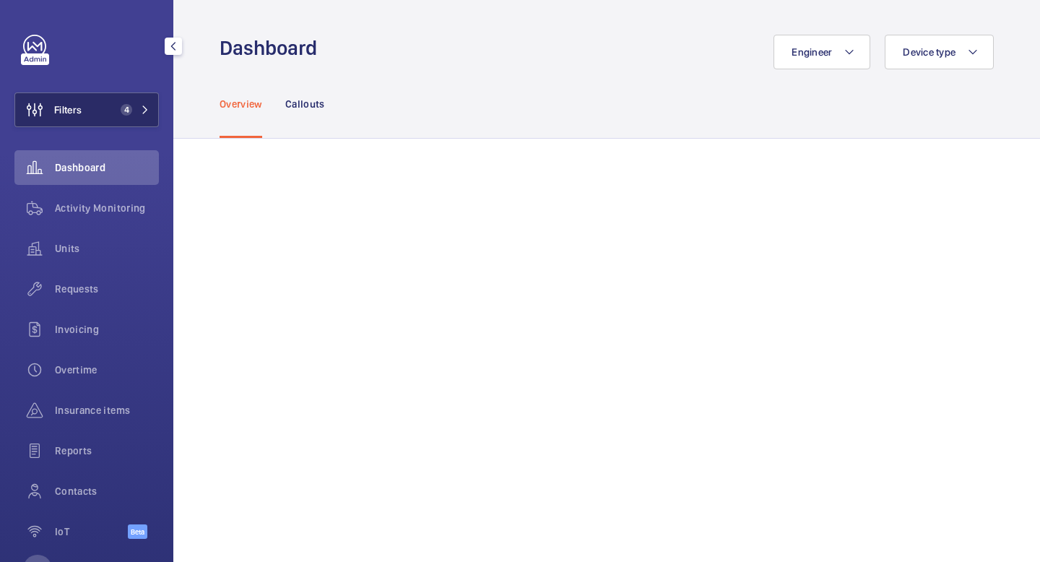
click at [145, 105] on mat-icon at bounding box center [145, 109] width 9 height 9
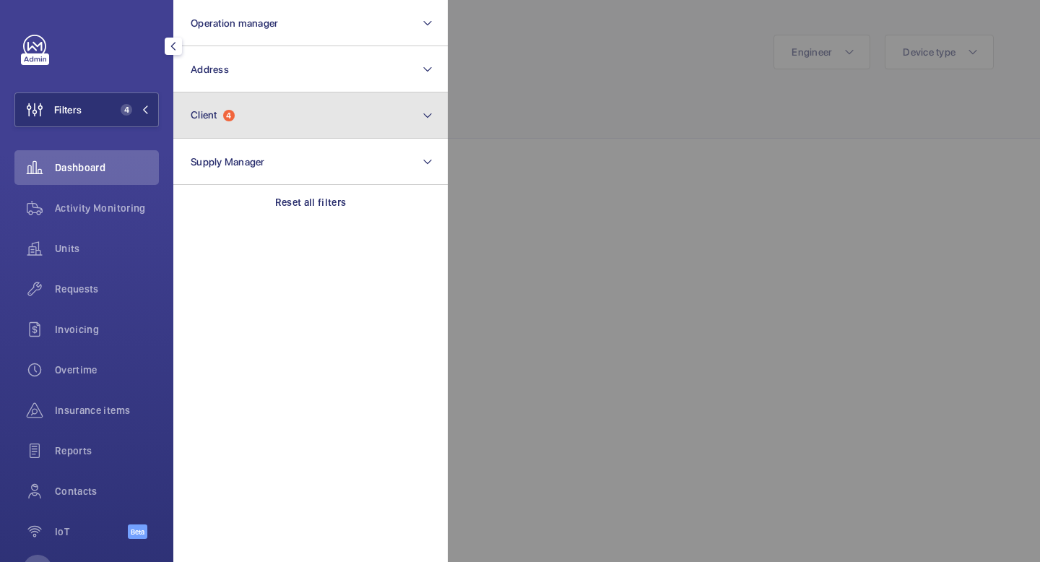
click at [245, 118] on button "Client 4" at bounding box center [310, 115] width 274 height 46
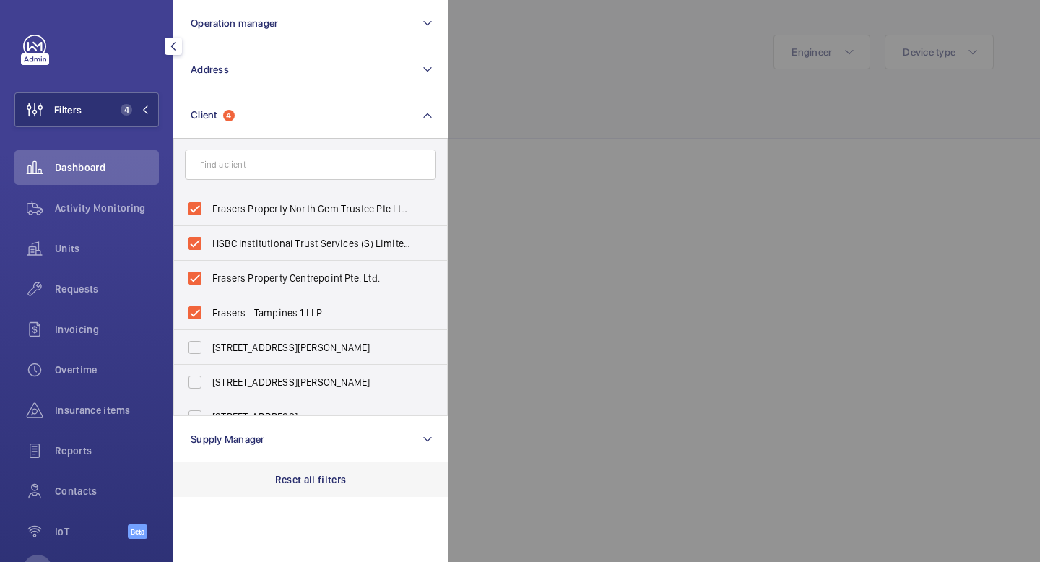
click at [297, 477] on p "Reset all filters" at bounding box center [310, 479] width 71 height 14
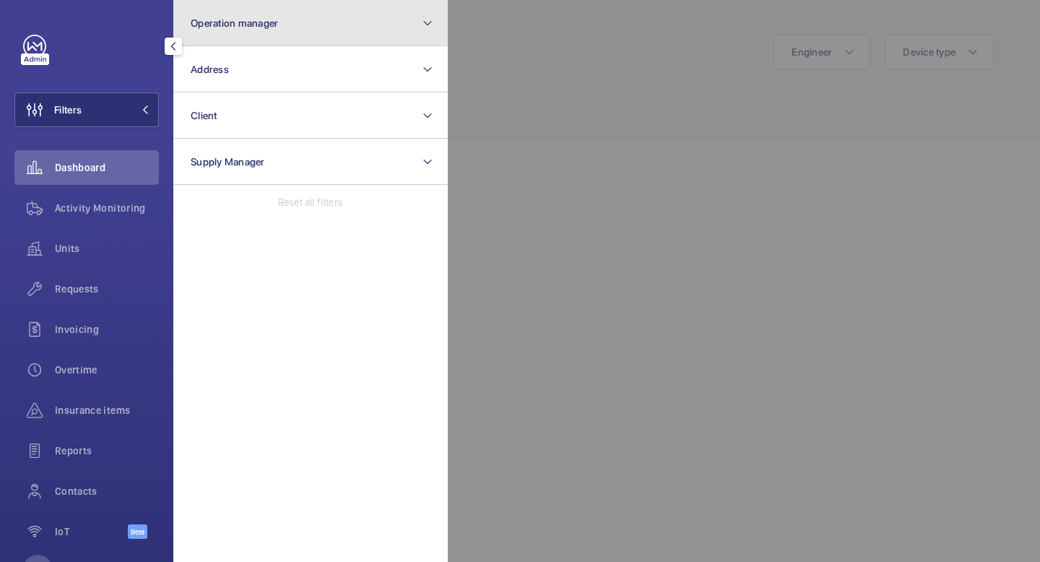
click at [249, 40] on button "Operation manager" at bounding box center [310, 23] width 274 height 46
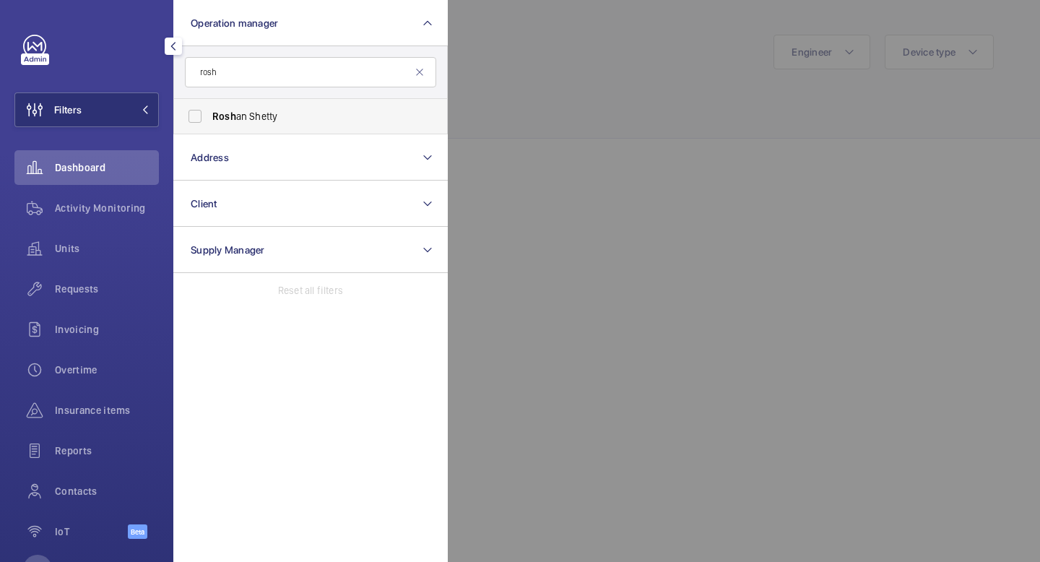
type input "rosh"
click at [232, 117] on span "Rosh" at bounding box center [224, 116] width 24 height 12
click at [209, 117] on input "Rosh an Shetty" at bounding box center [195, 116] width 29 height 29
checkbox input "true"
click at [565, 101] on div at bounding box center [968, 281] width 1040 height 562
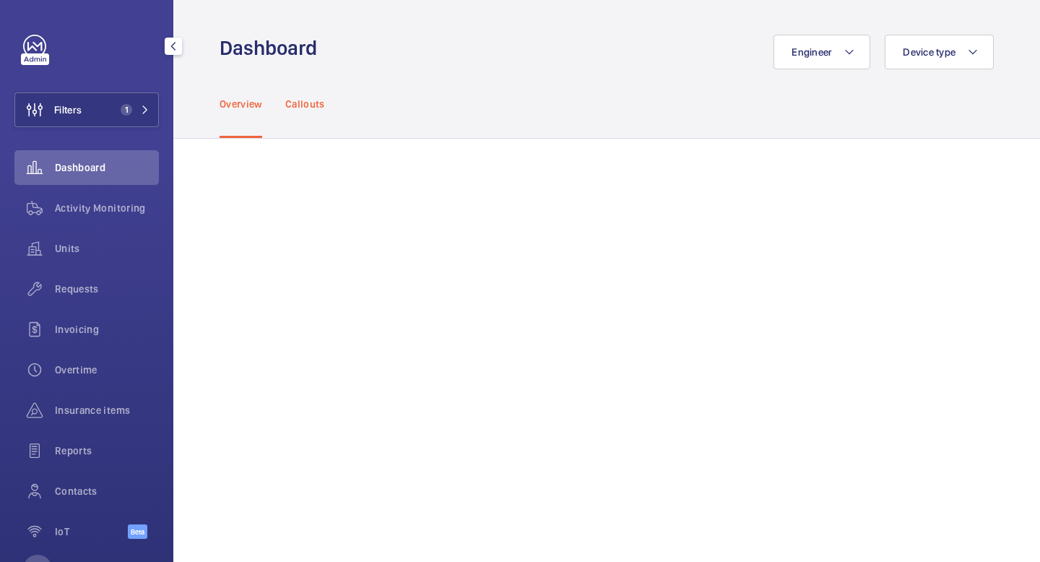
click at [316, 102] on p "Callouts" at bounding box center [305, 104] width 40 height 14
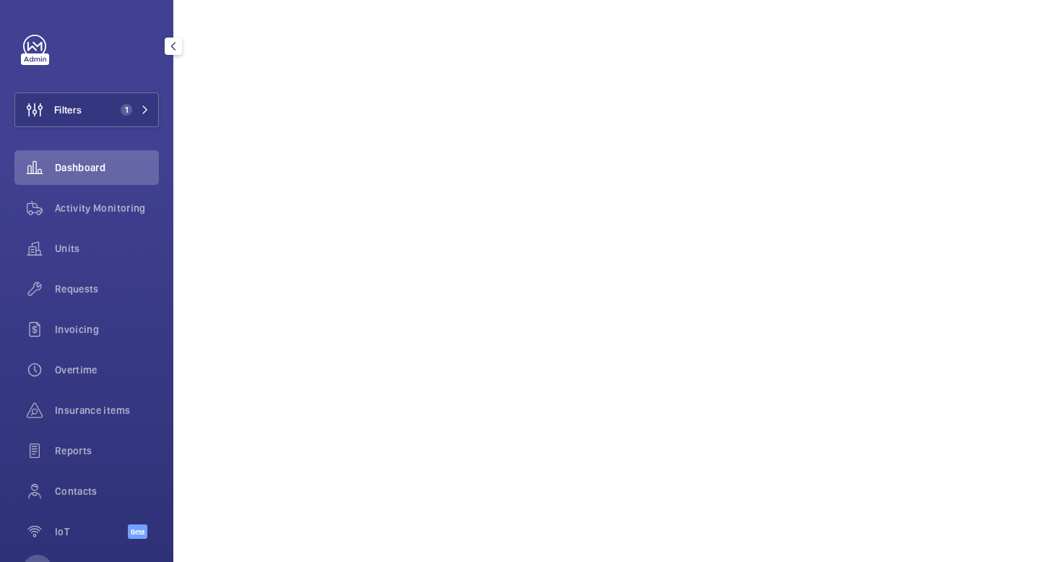
scroll to position [546, 0]
